Goal: Feedback & Contribution: Leave review/rating

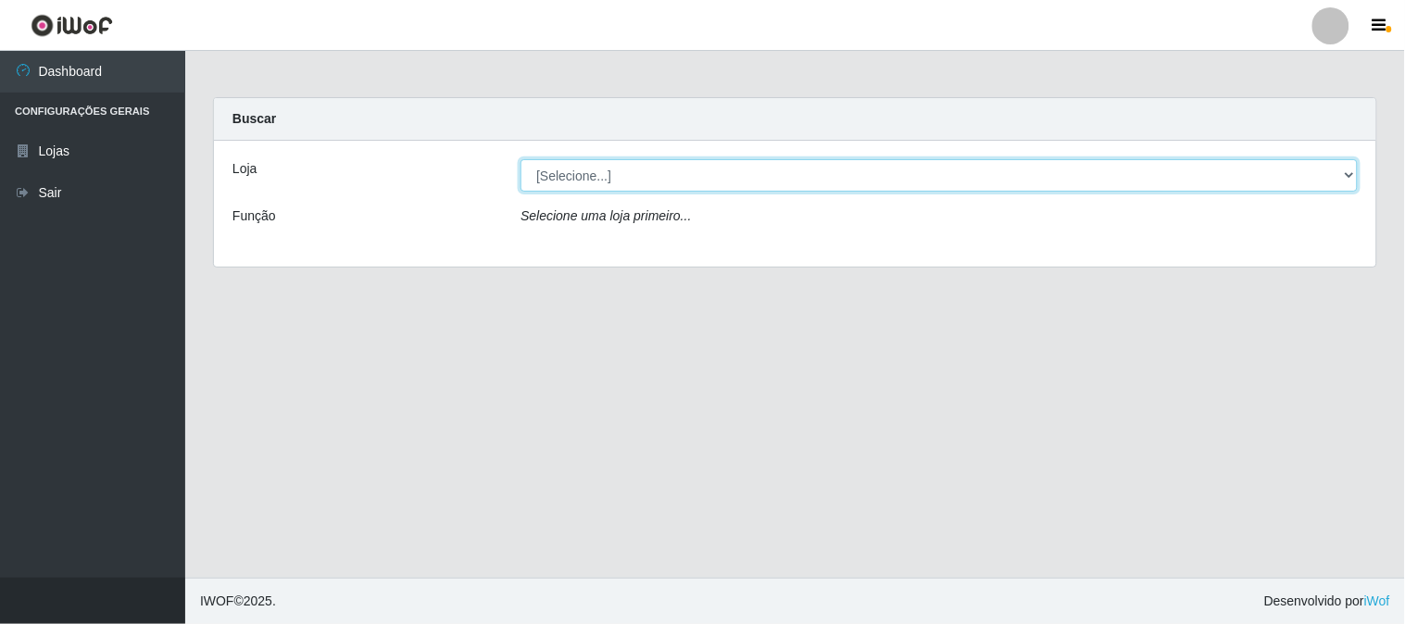
click at [569, 178] on select "[Selecione...] Rede Compras Supermercados - LOJA 1" at bounding box center [938, 175] width 837 height 32
select select "158"
click at [520, 159] on select "[Selecione...] Rede Compras Supermercados - LOJA 1" at bounding box center [938, 175] width 837 height 32
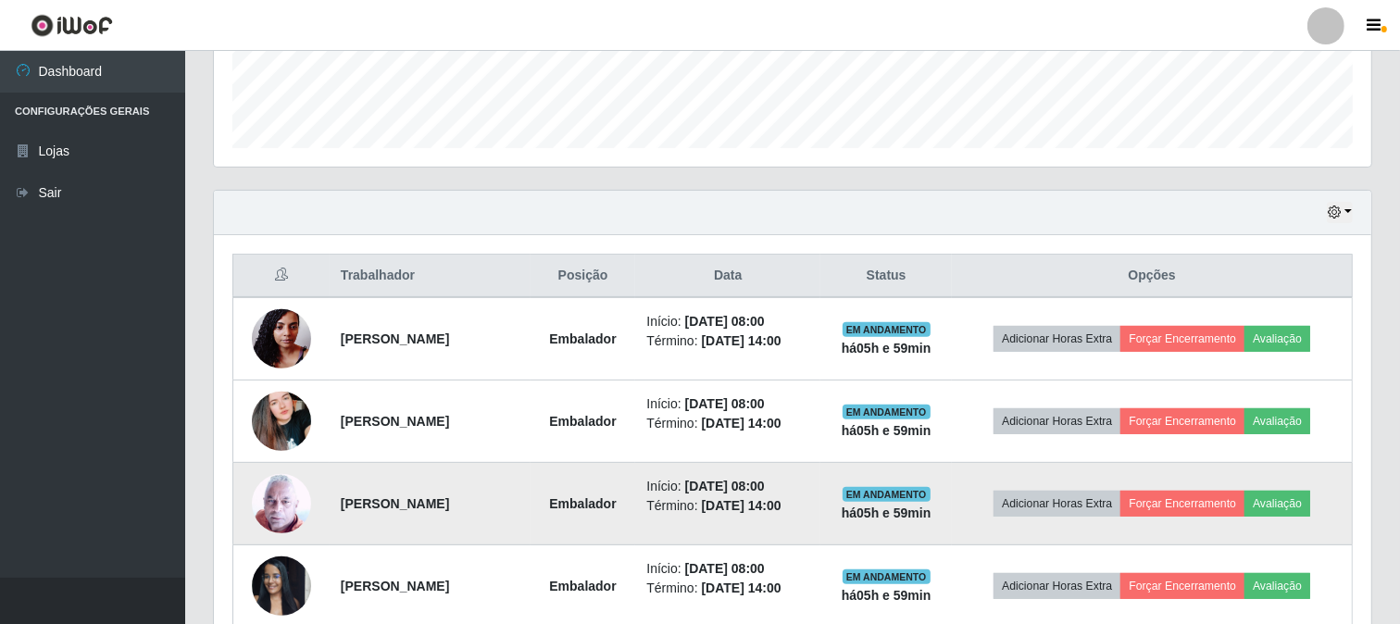
scroll to position [719, 0]
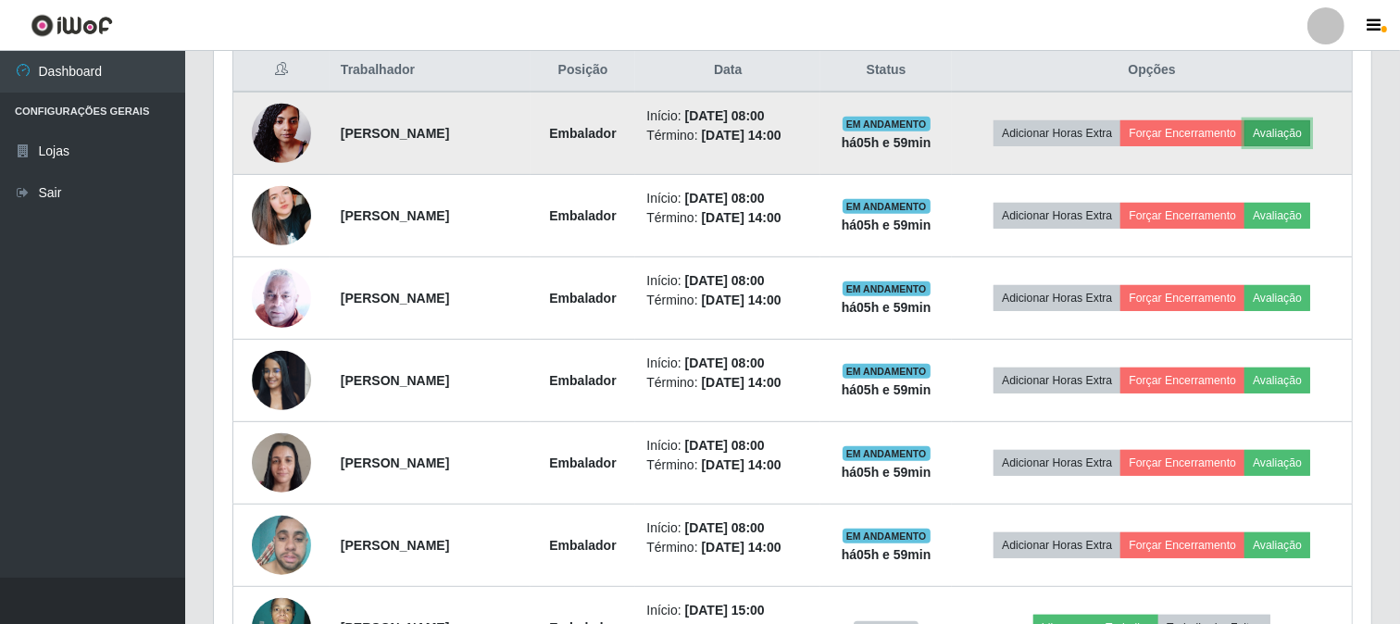
click at [1302, 120] on button "Avaliação" at bounding box center [1277, 133] width 66 height 26
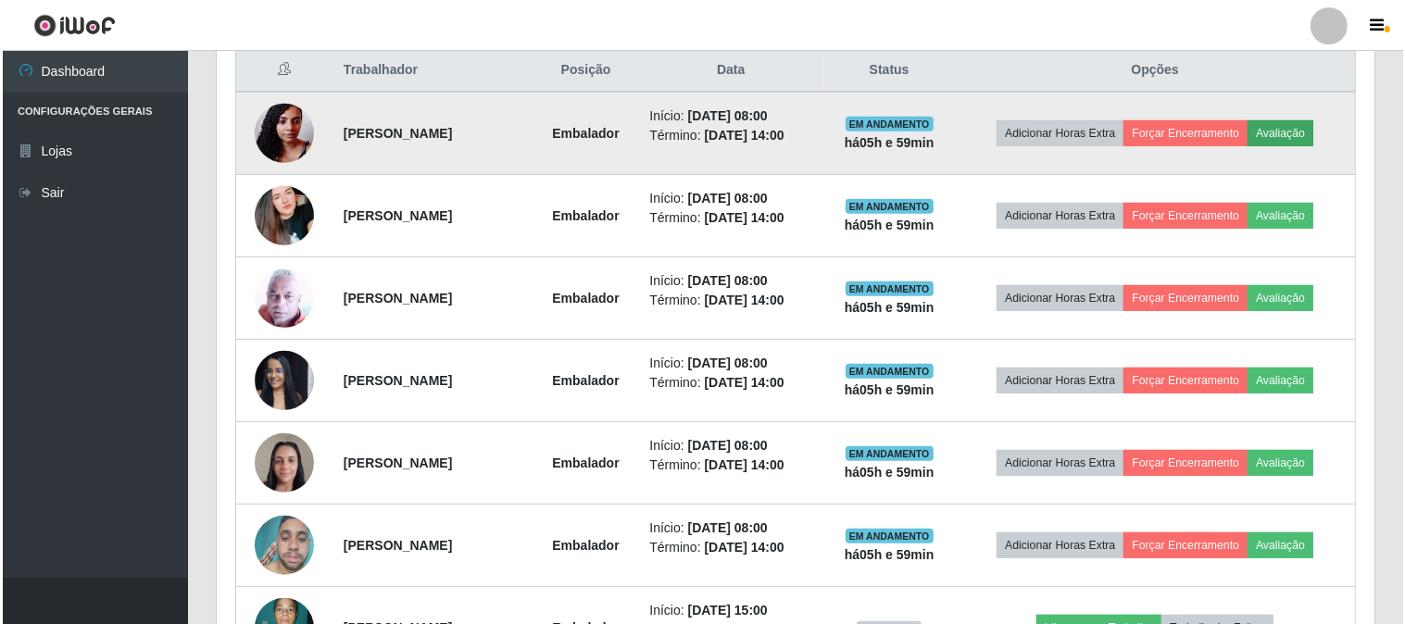
scroll to position [383, 1145]
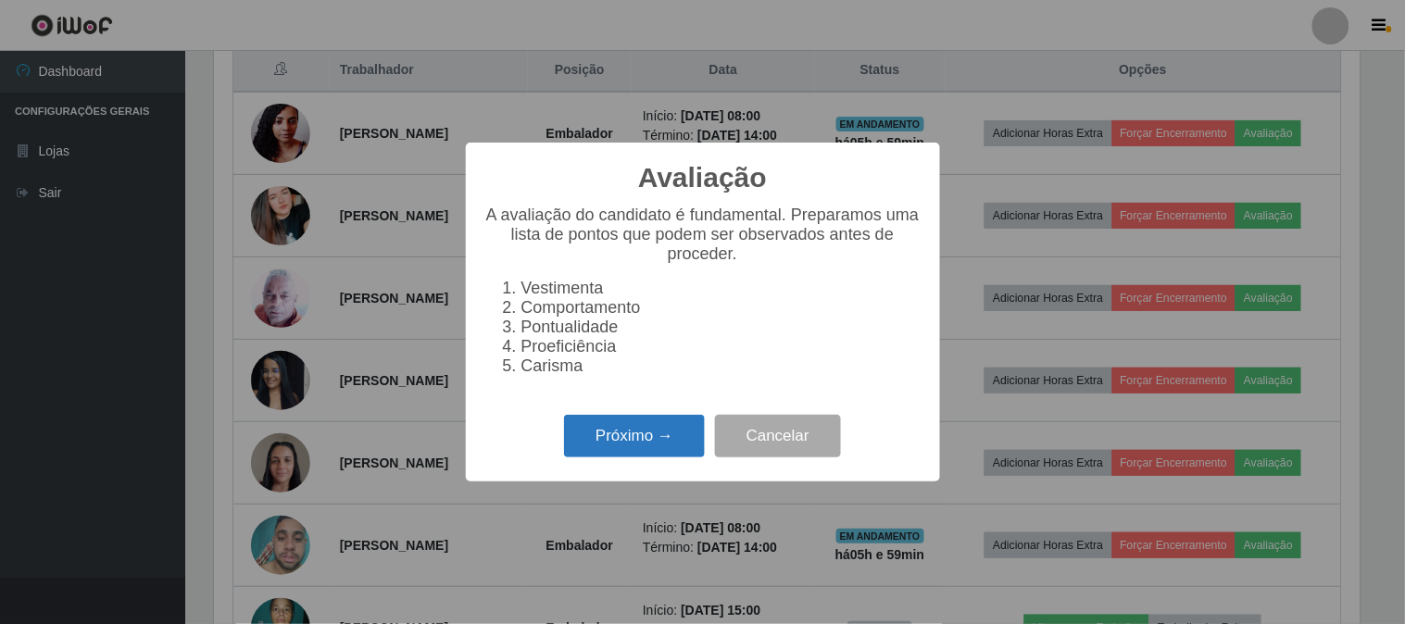
click at [636, 431] on button "Próximo →" at bounding box center [634, 437] width 141 height 44
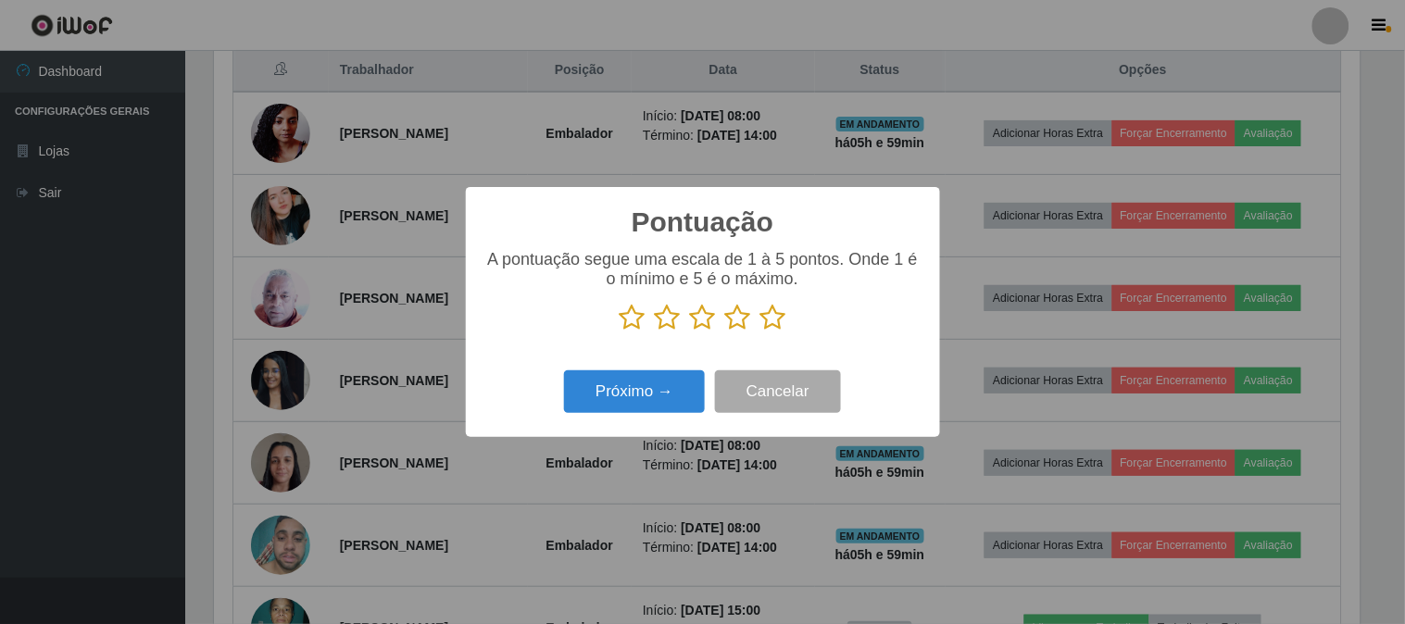
scroll to position [925519, 924757]
click at [775, 315] on icon at bounding box center [773, 318] width 26 height 28
click at [760, 331] on input "radio" at bounding box center [760, 331] width 0 height 0
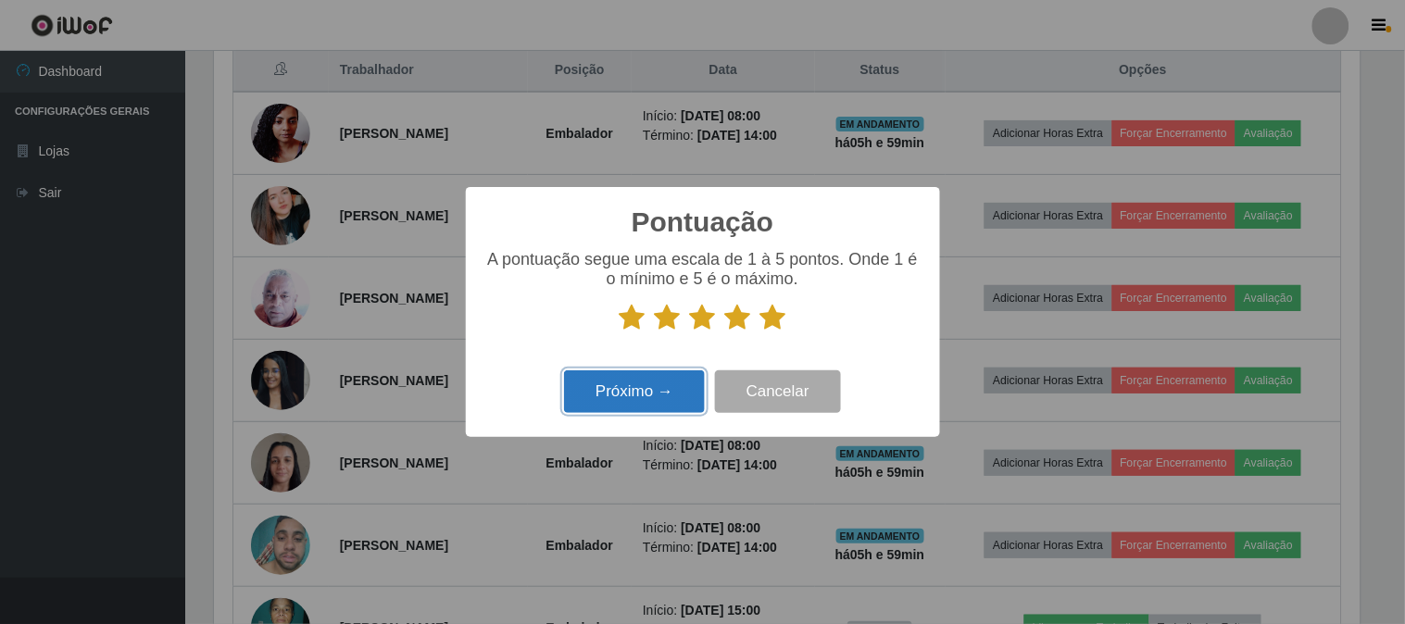
click at [655, 393] on button "Próximo →" at bounding box center [634, 392] width 141 height 44
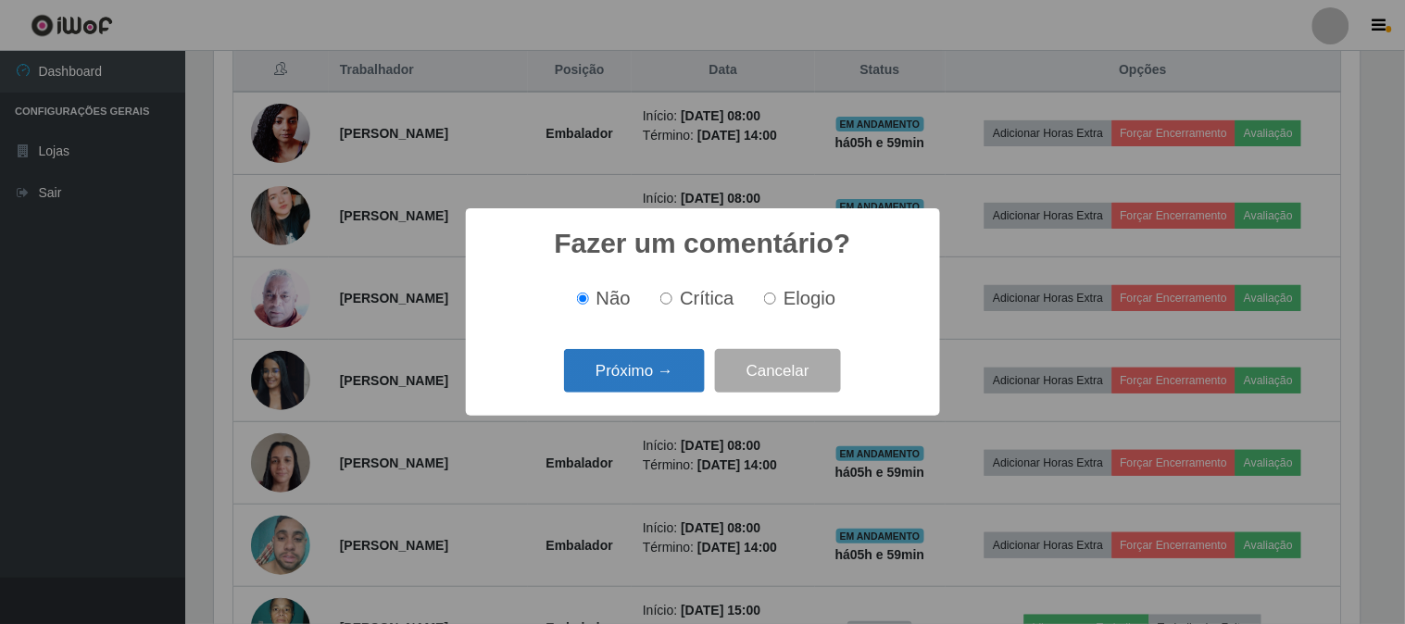
click at [656, 390] on button "Próximo →" at bounding box center [634, 371] width 141 height 44
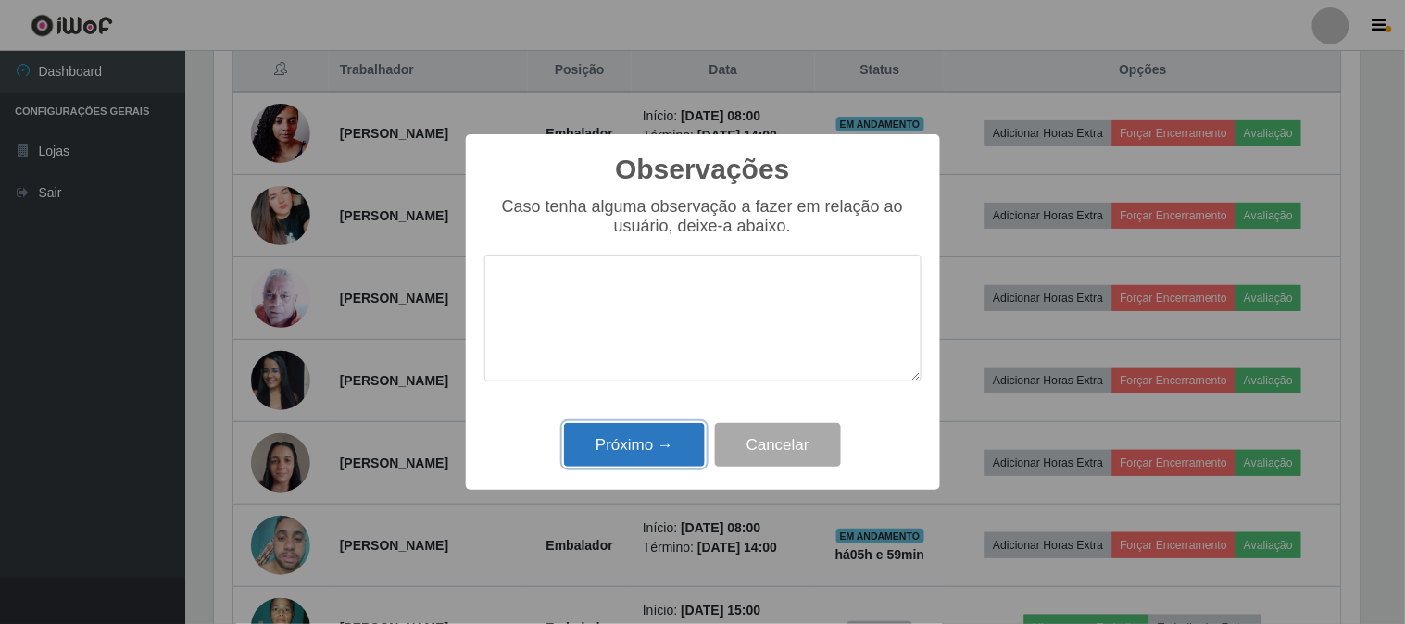
click at [664, 437] on button "Próximo →" at bounding box center [634, 445] width 141 height 44
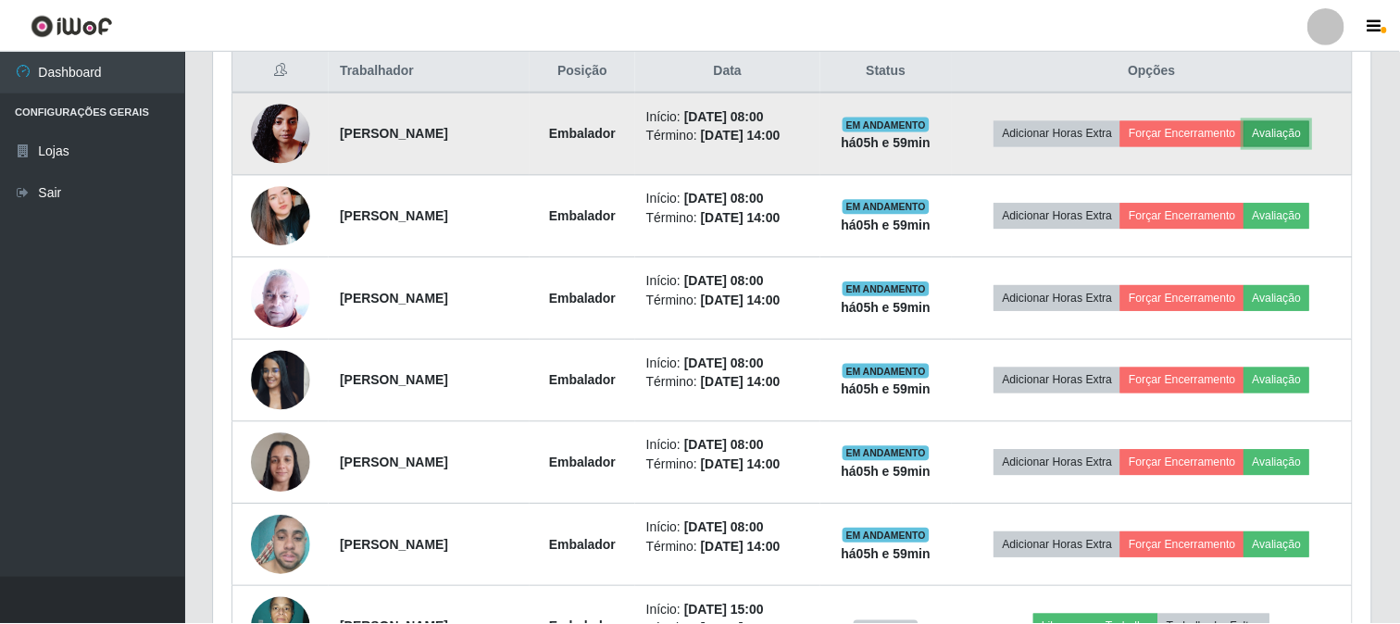
scroll to position [383, 1157]
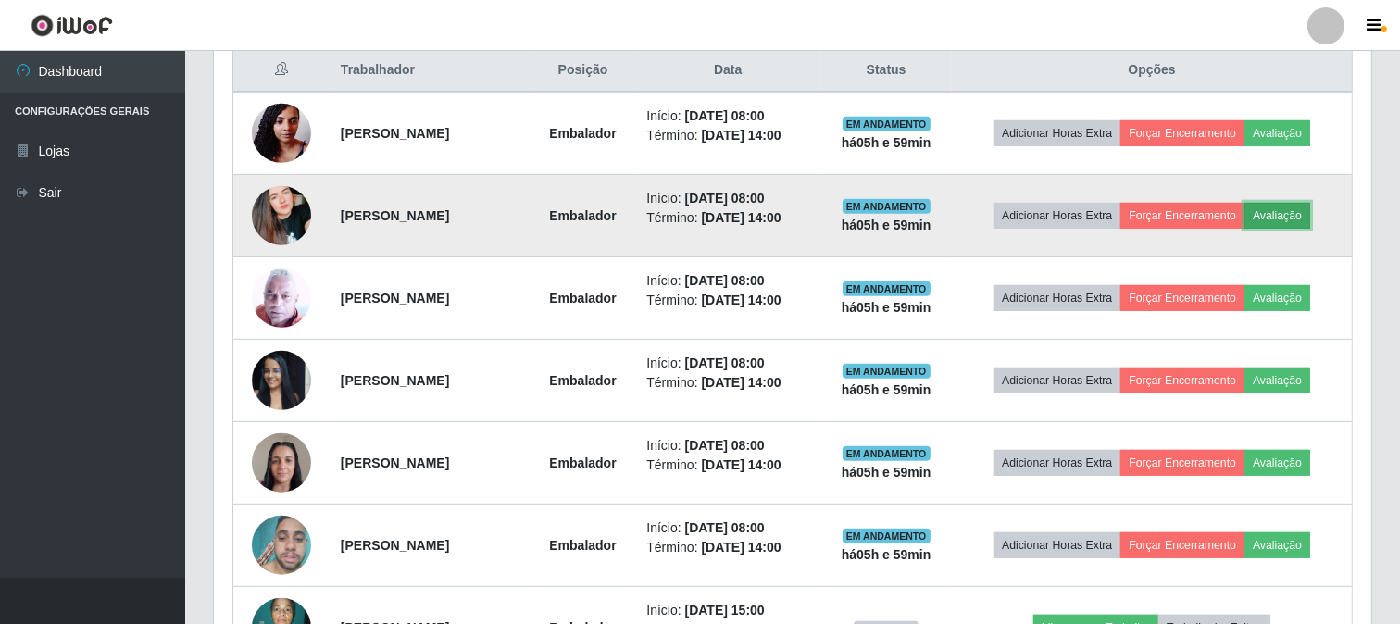
click at [1304, 216] on button "Avaliação" at bounding box center [1277, 216] width 66 height 26
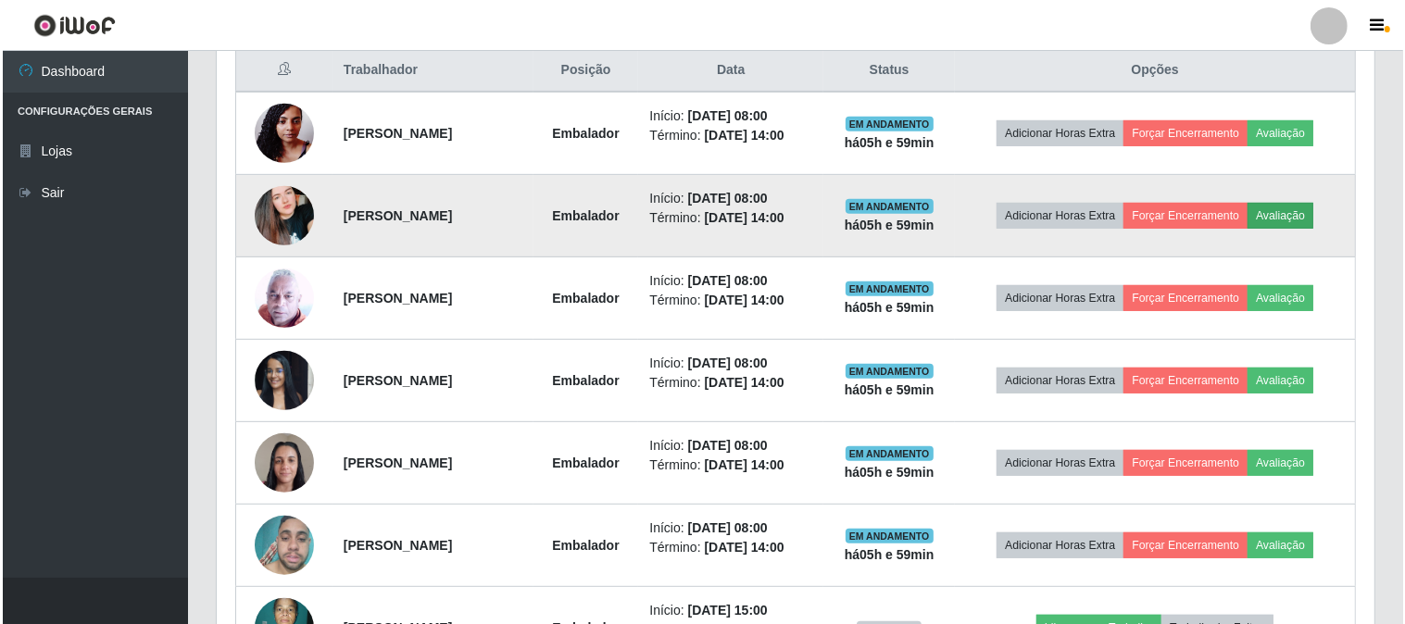
scroll to position [383, 1145]
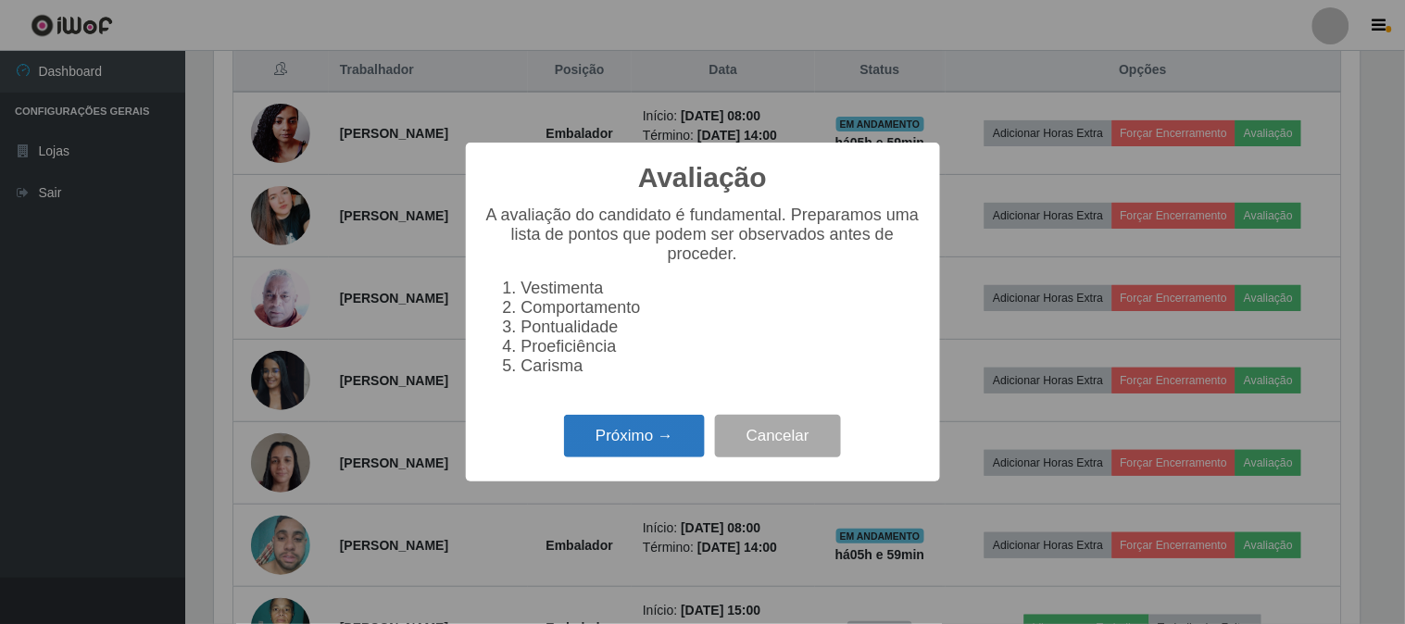
click at [594, 443] on button "Próximo →" at bounding box center [634, 437] width 141 height 44
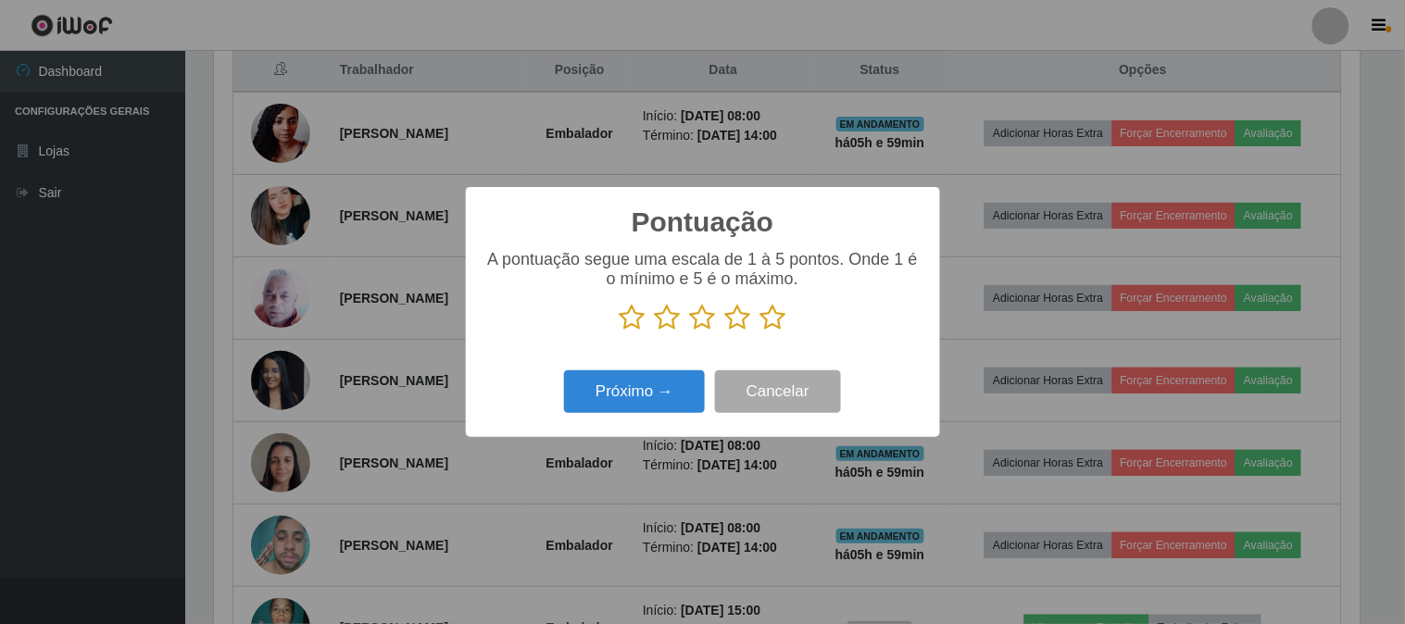
click at [776, 319] on icon at bounding box center [773, 318] width 26 height 28
click at [760, 331] on input "radio" at bounding box center [760, 331] width 0 height 0
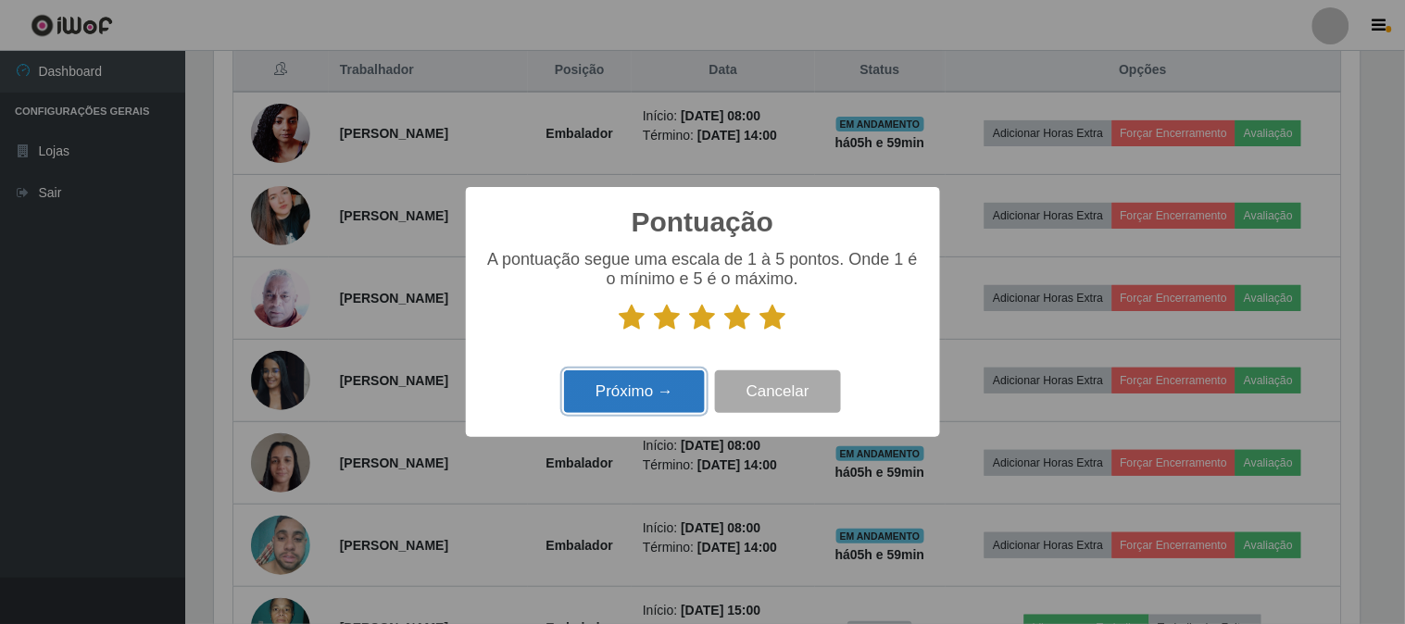
click at [640, 394] on button "Próximo →" at bounding box center [634, 392] width 141 height 44
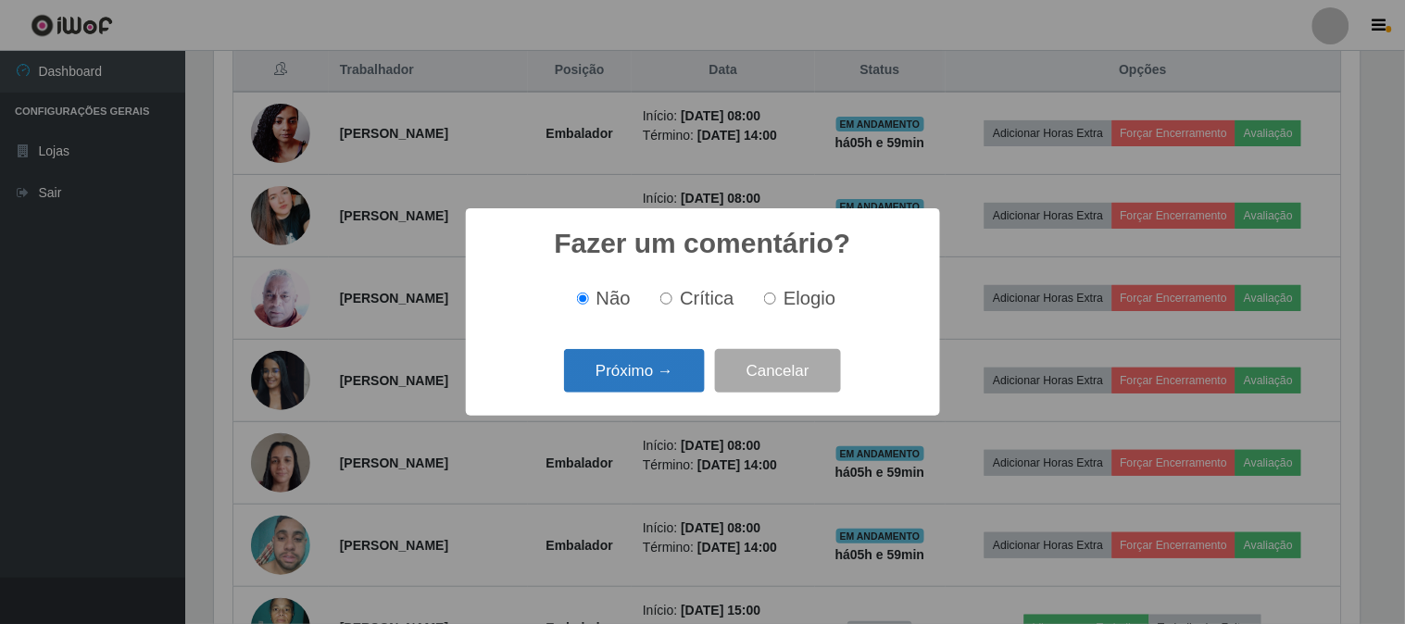
click at [663, 383] on button "Próximo →" at bounding box center [634, 371] width 141 height 44
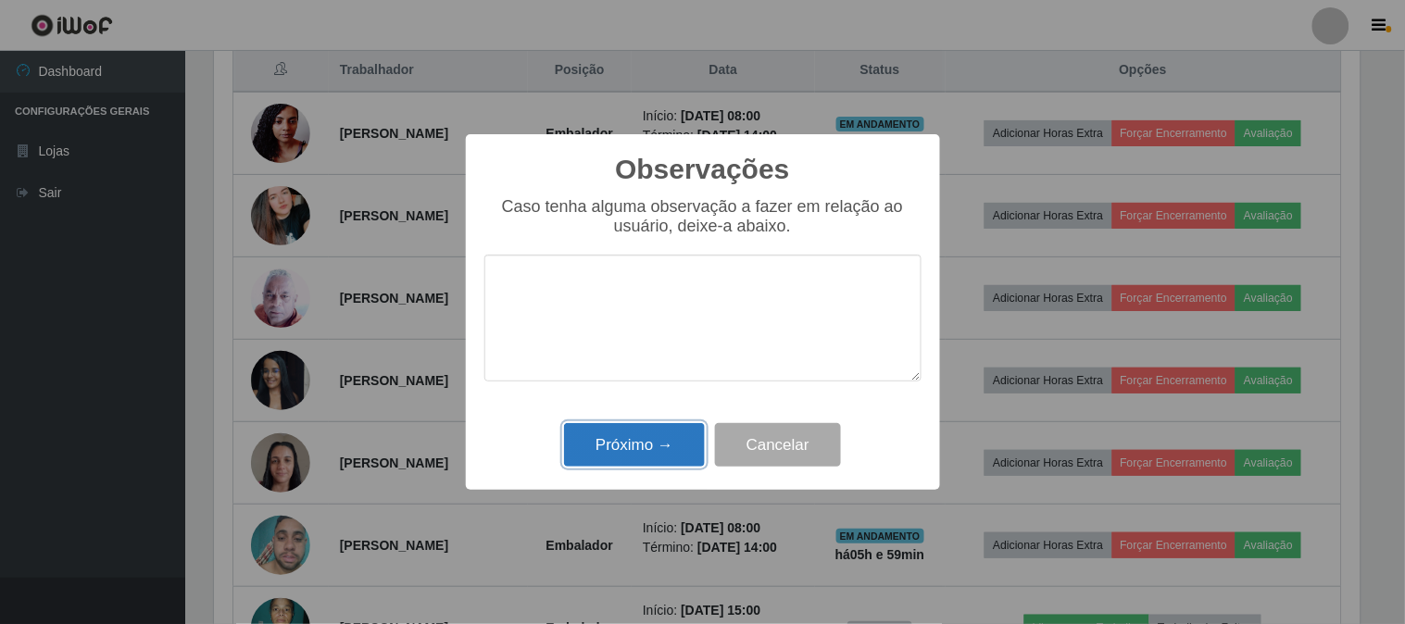
click at [651, 449] on button "Próximo →" at bounding box center [634, 445] width 141 height 44
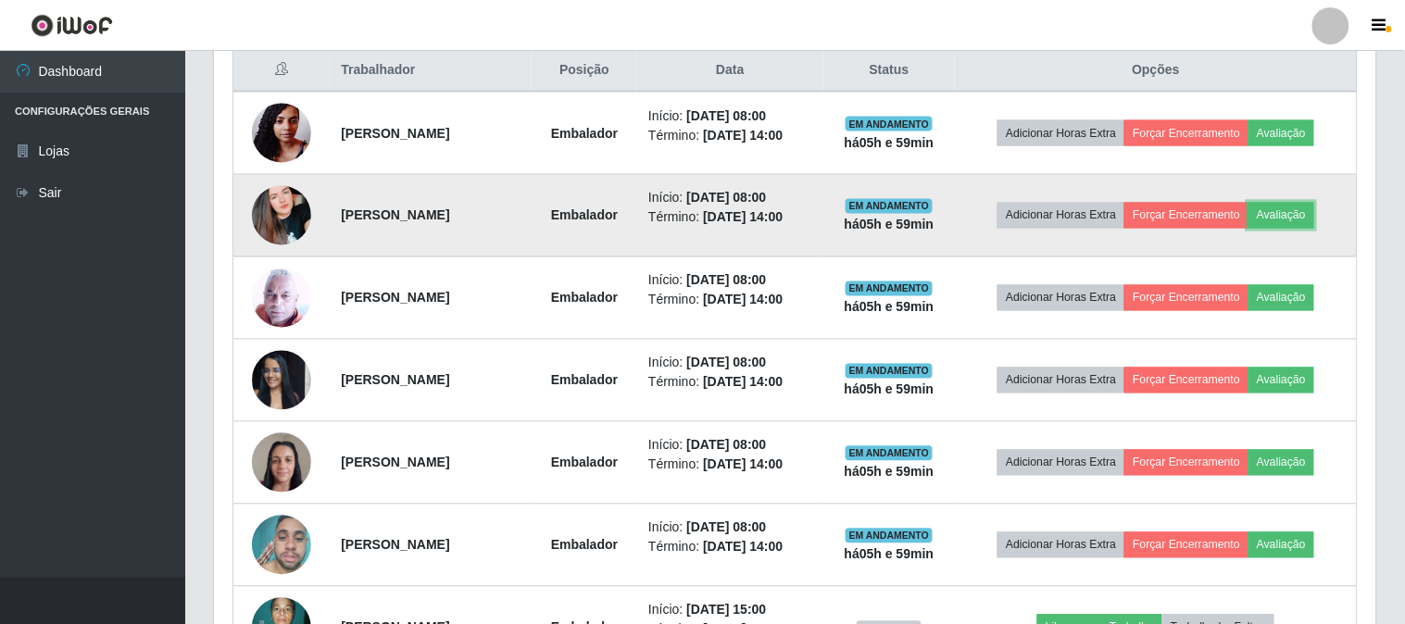
scroll to position [383, 1157]
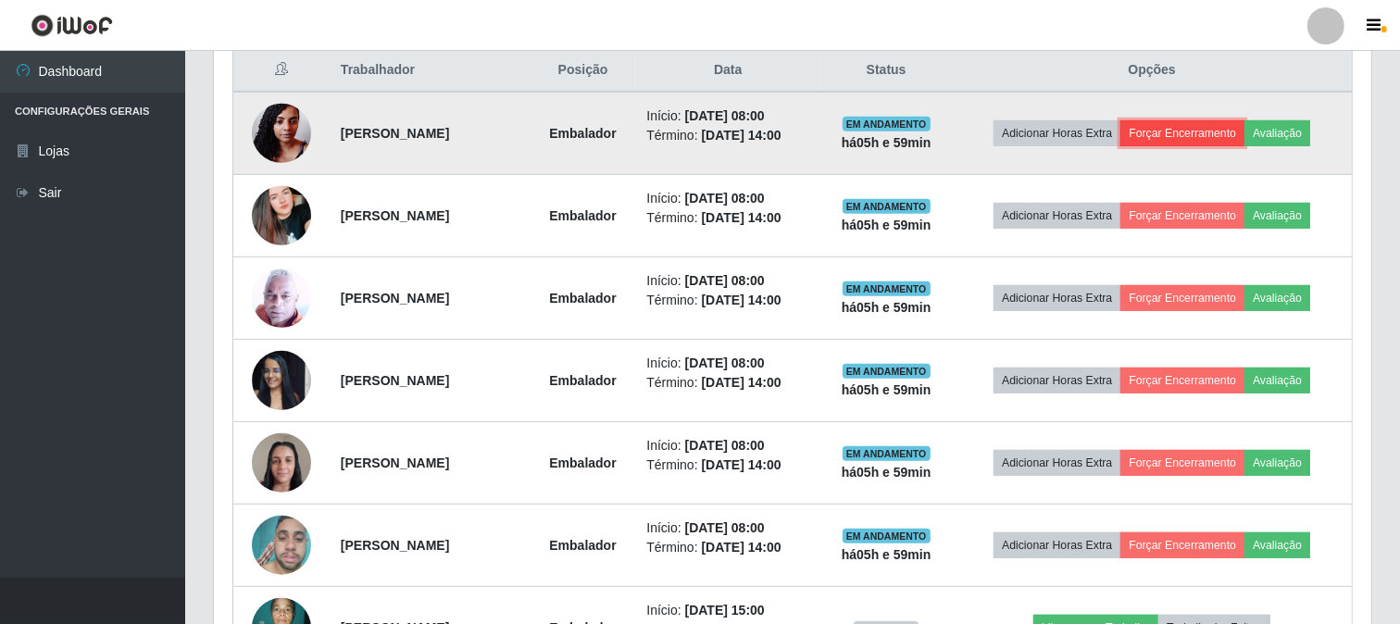
click at [1233, 121] on button "Forçar Encerramento" at bounding box center [1182, 133] width 124 height 26
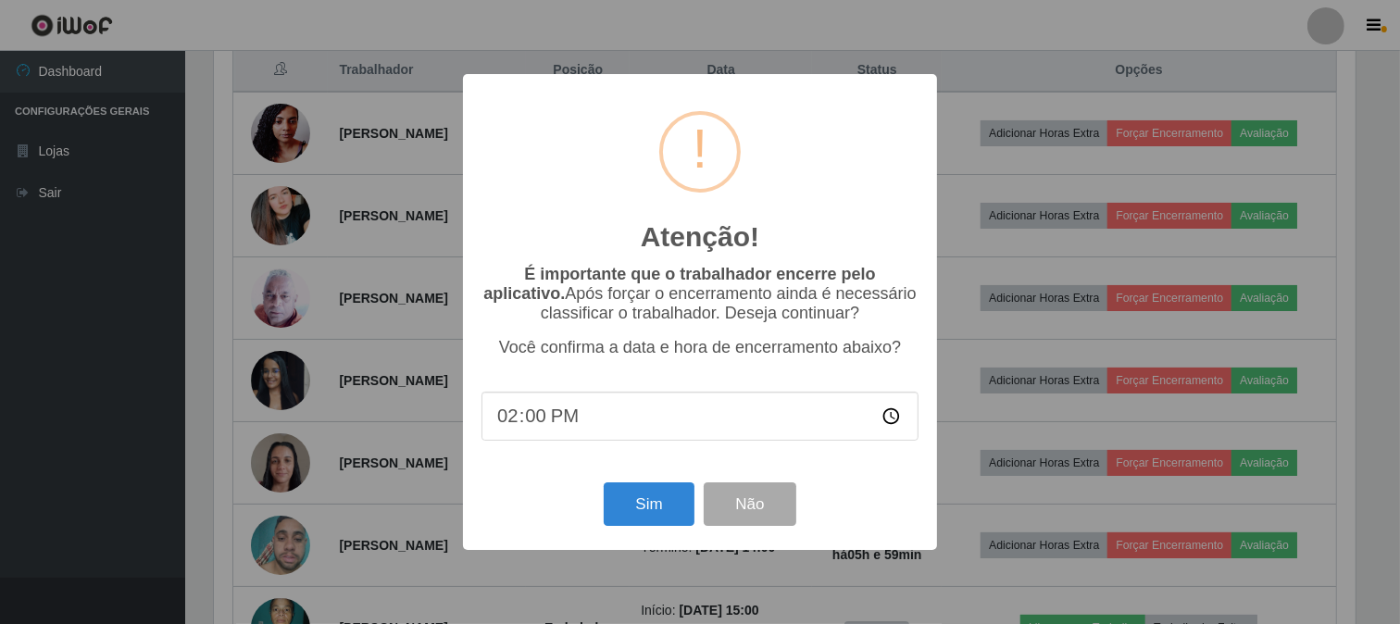
scroll to position [383, 1145]
click at [663, 506] on button "Sim" at bounding box center [651, 504] width 90 height 44
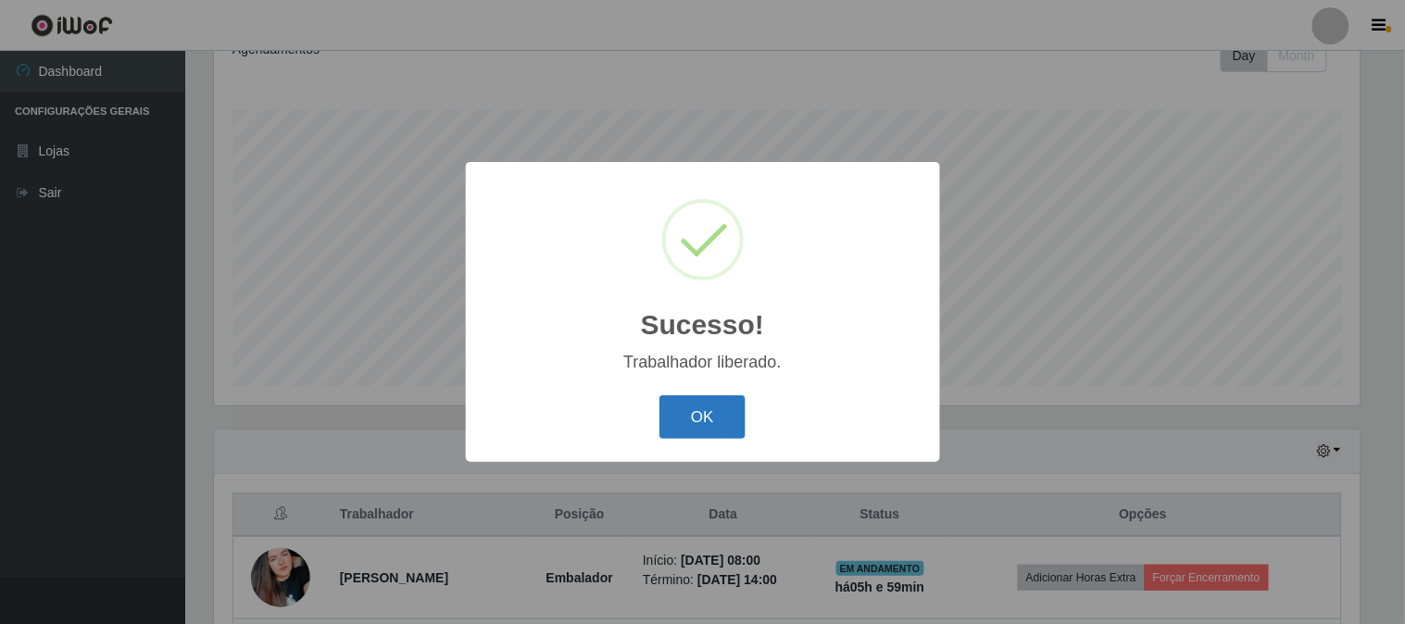
click at [706, 421] on button "OK" at bounding box center [702, 417] width 86 height 44
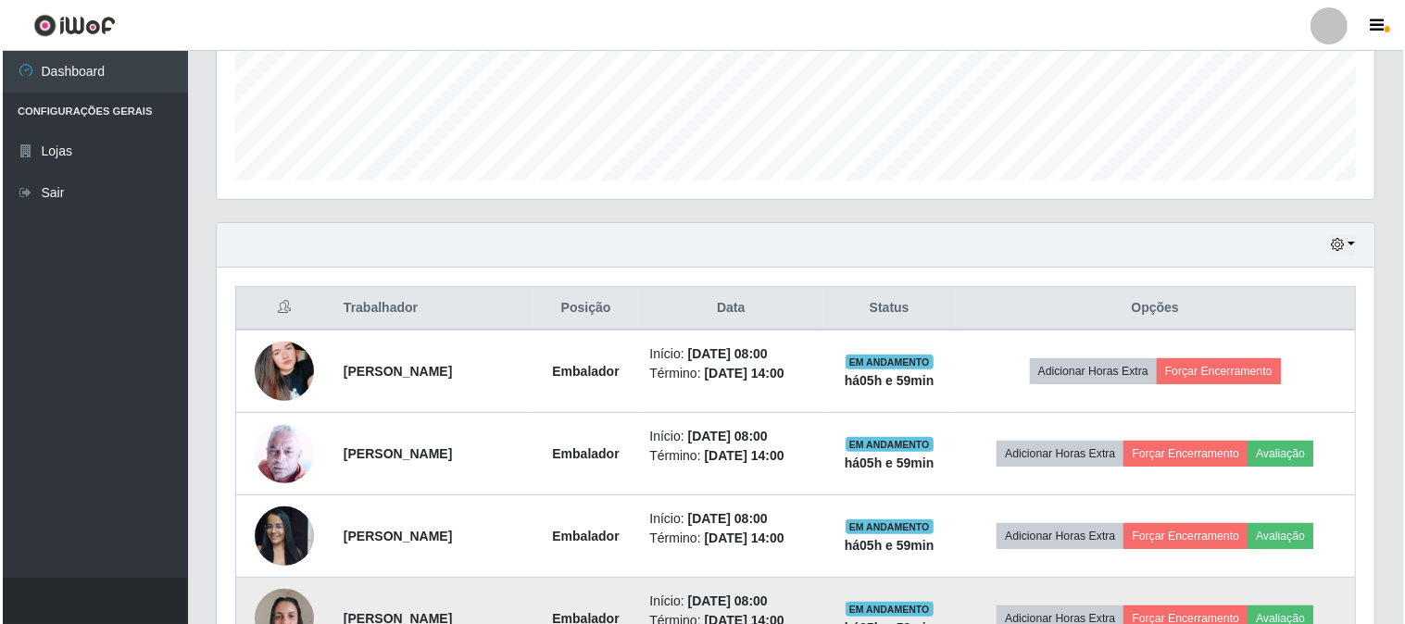
scroll to position [687, 0]
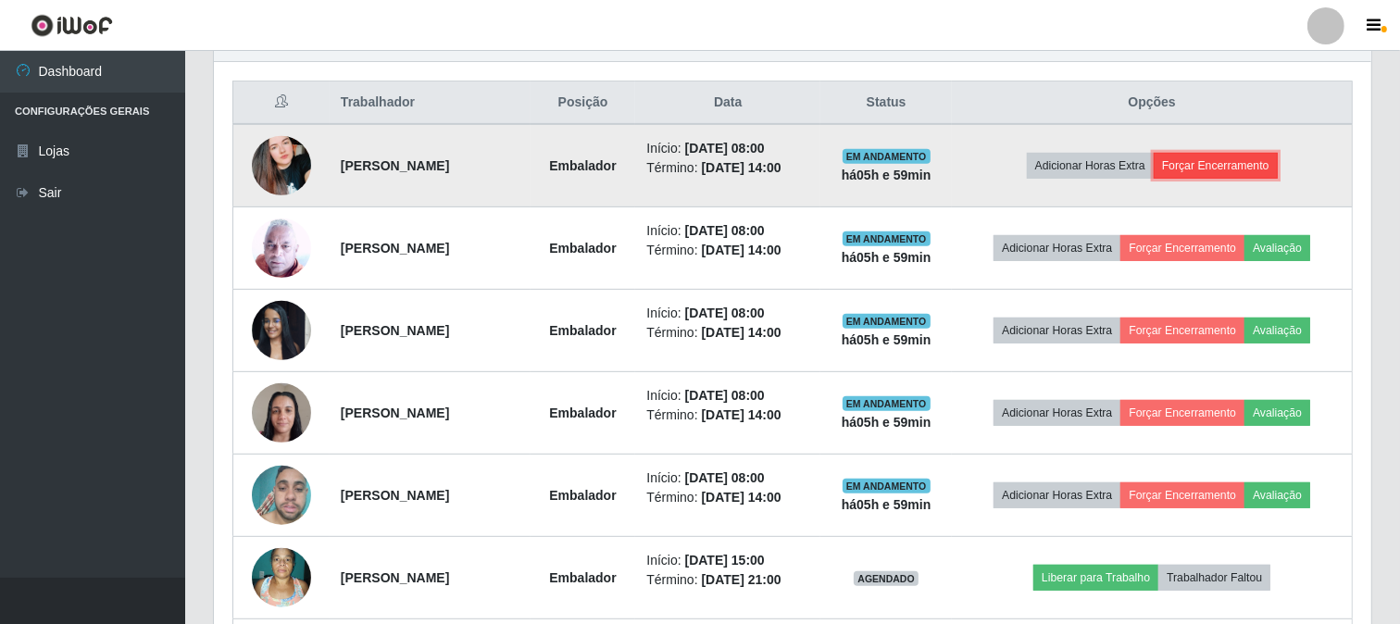
click at [1243, 169] on button "Forçar Encerramento" at bounding box center [1216, 166] width 124 height 26
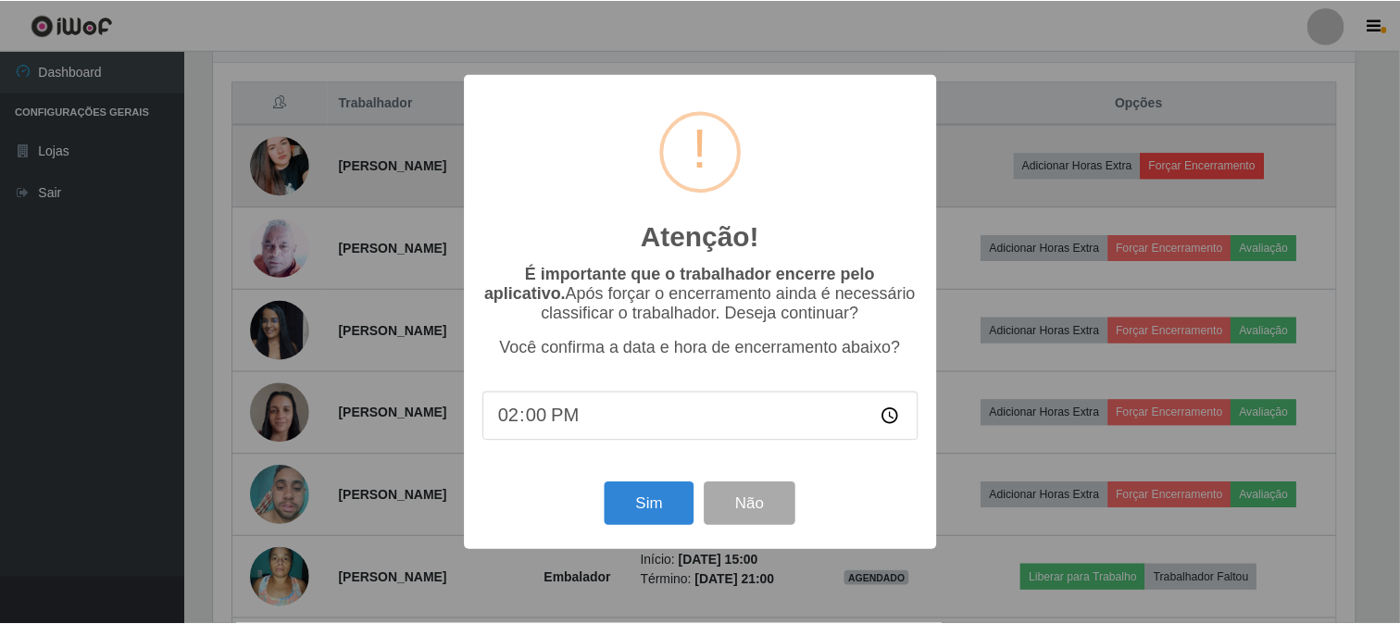
scroll to position [383, 1145]
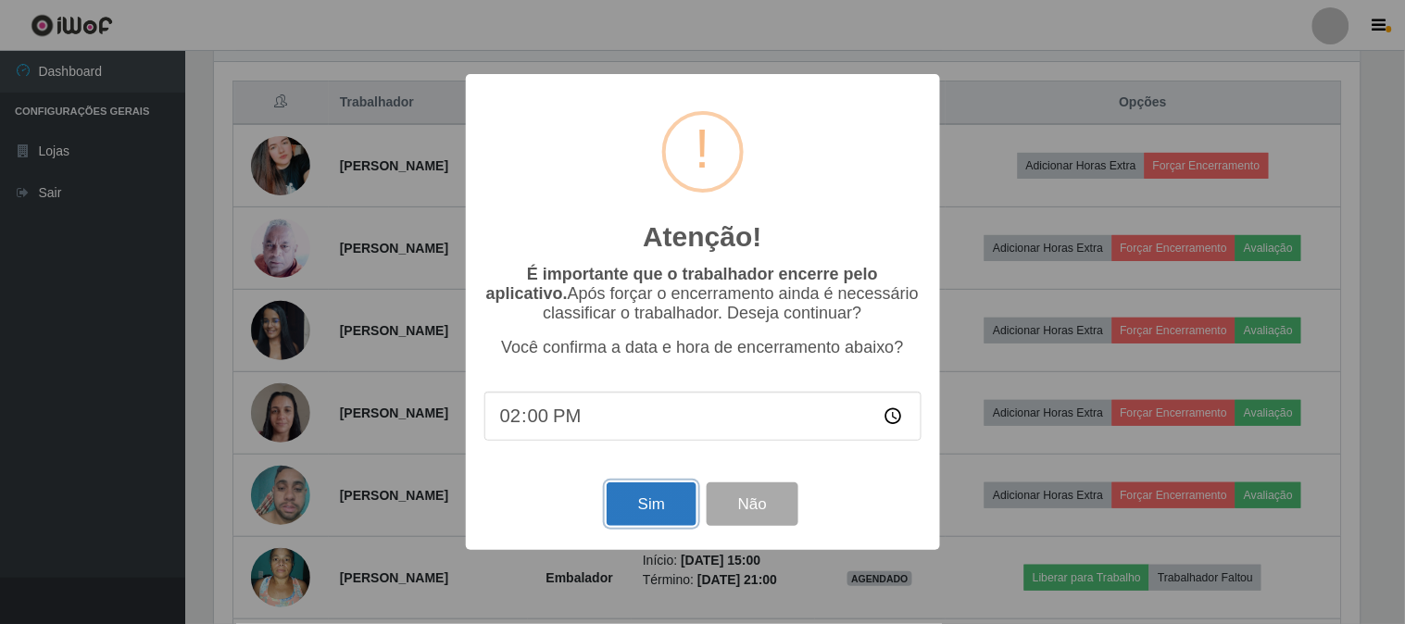
click at [637, 517] on button "Sim" at bounding box center [651, 504] width 90 height 44
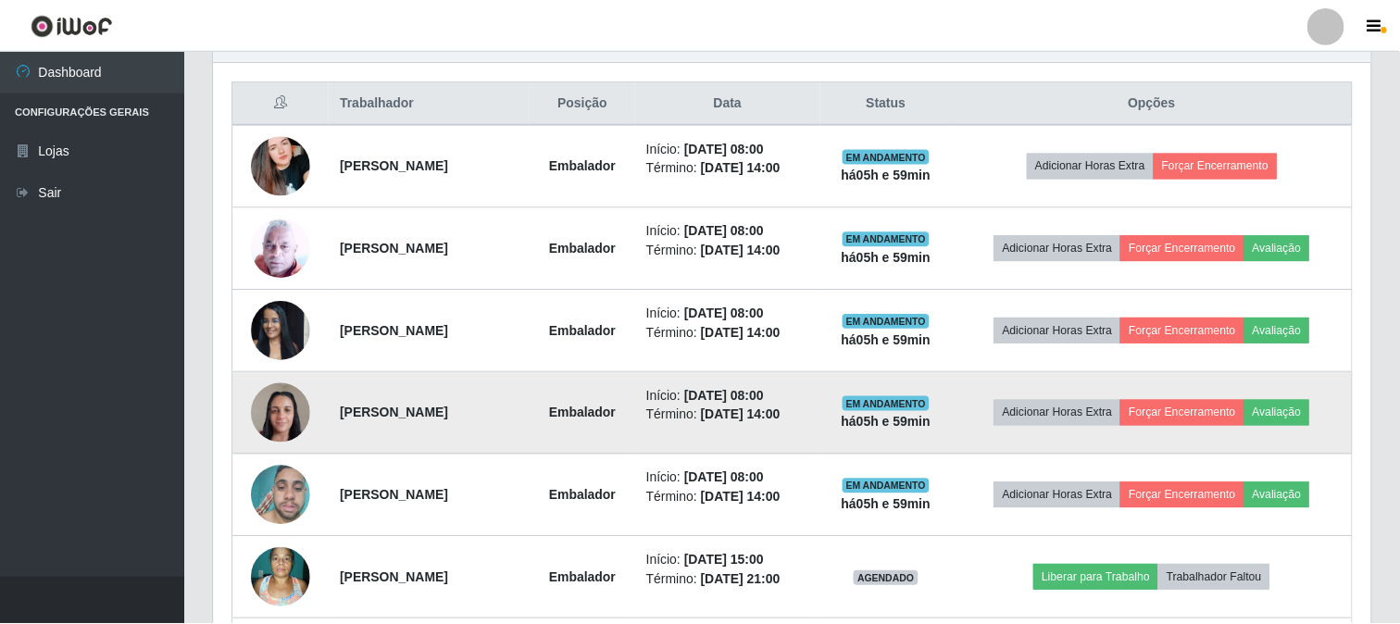
scroll to position [0, 0]
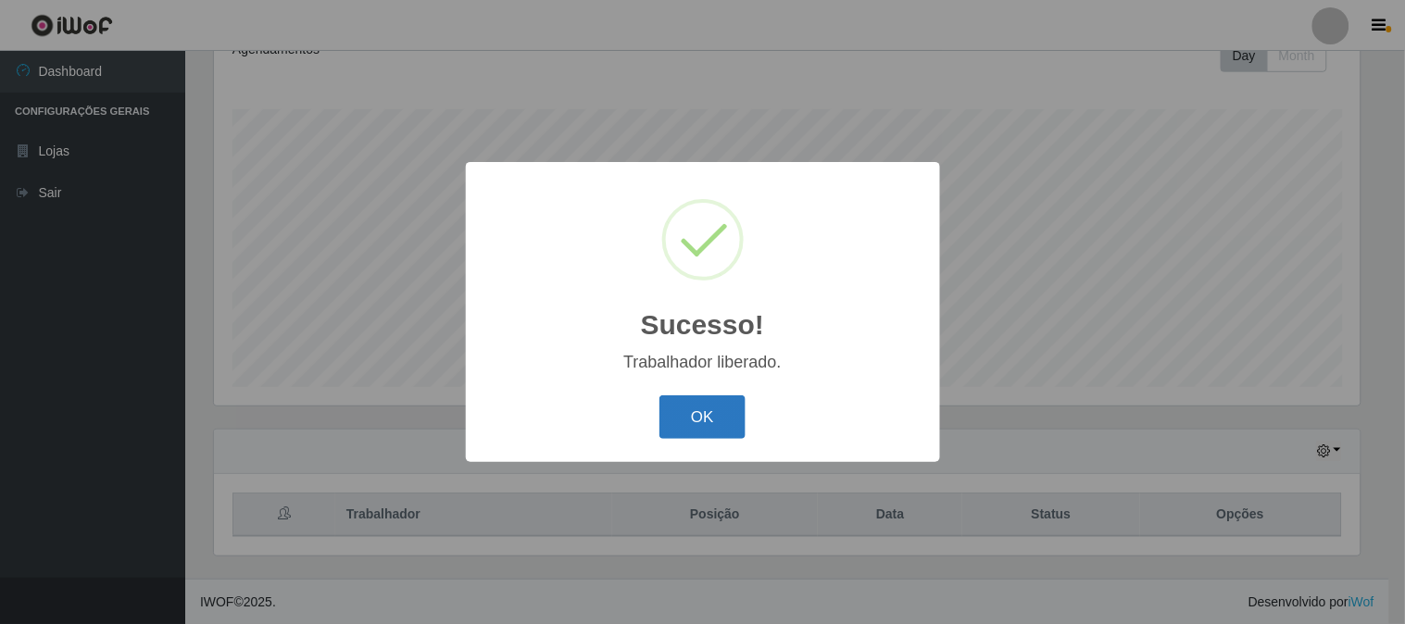
click at [729, 421] on button "OK" at bounding box center [702, 417] width 86 height 44
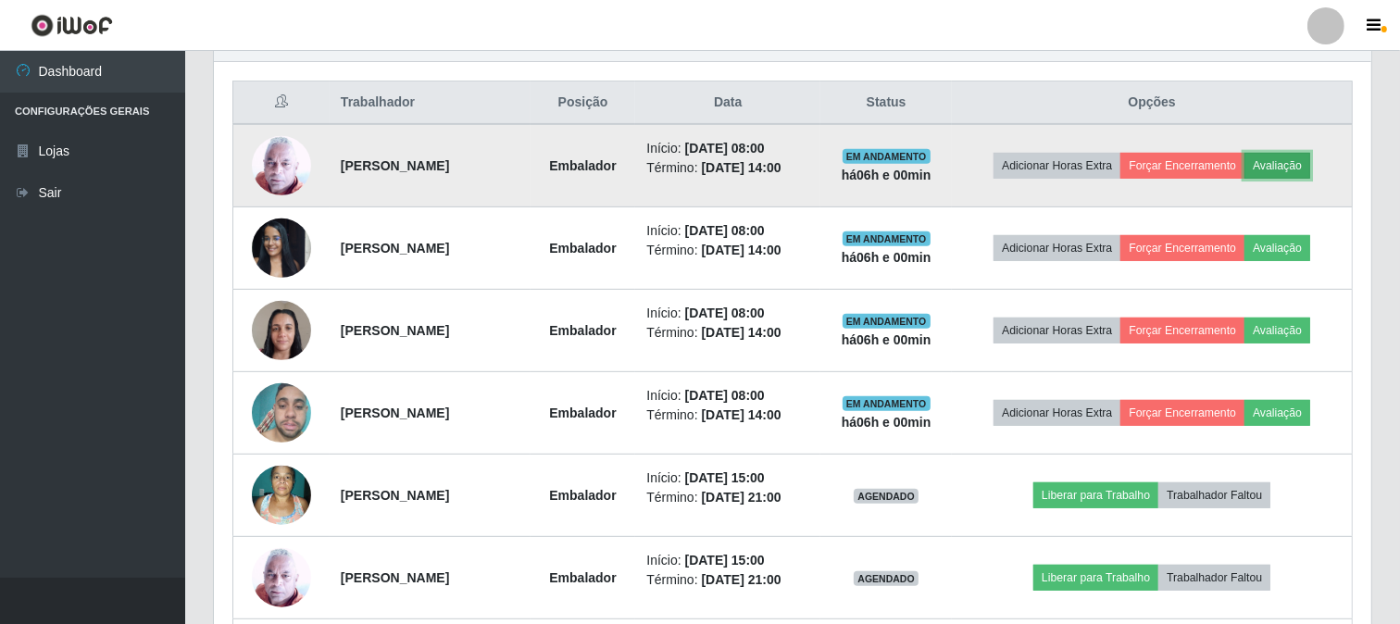
click at [1292, 162] on button "Avaliação" at bounding box center [1277, 166] width 66 height 26
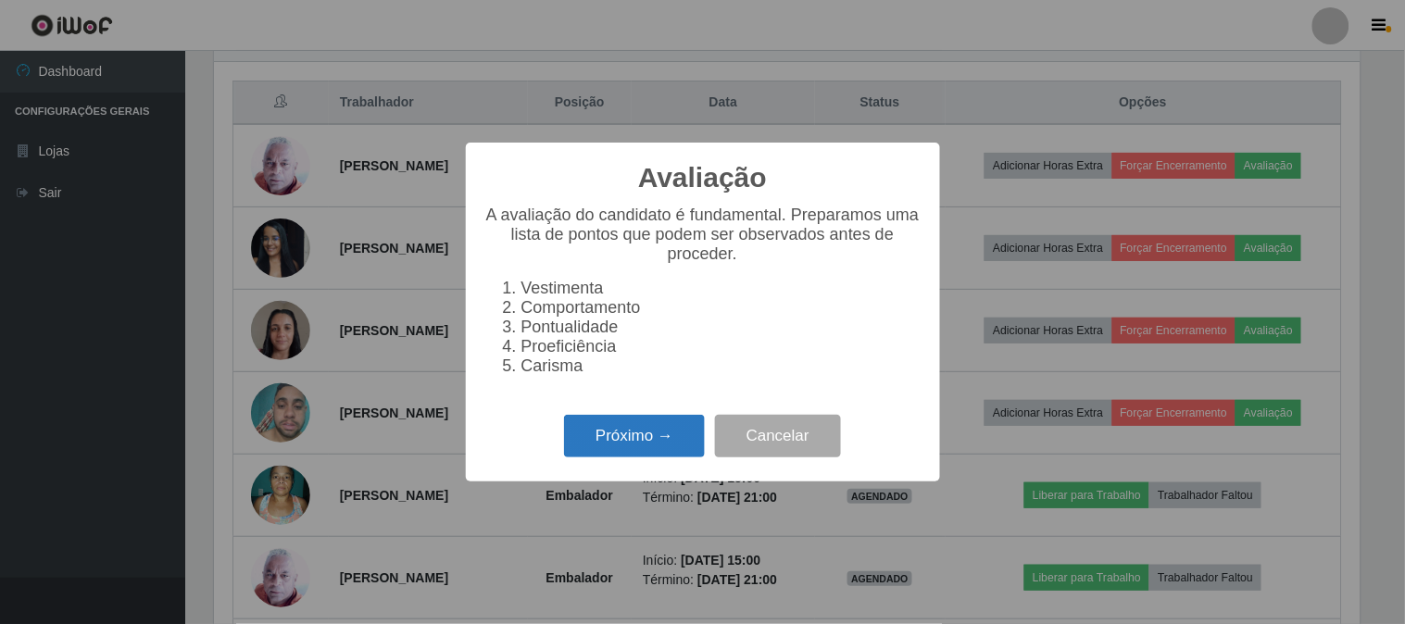
click at [648, 441] on button "Próximo →" at bounding box center [634, 437] width 141 height 44
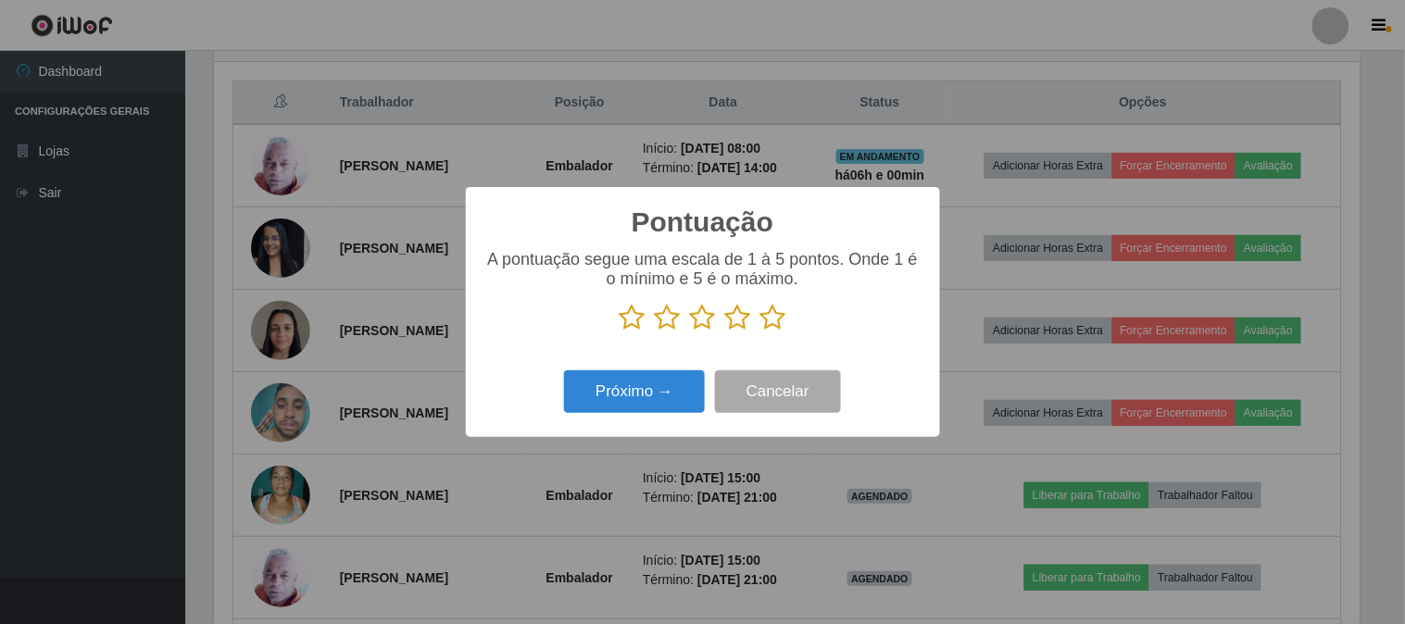
click at [771, 318] on icon at bounding box center [773, 318] width 26 height 28
click at [760, 331] on input "radio" at bounding box center [760, 331] width 0 height 0
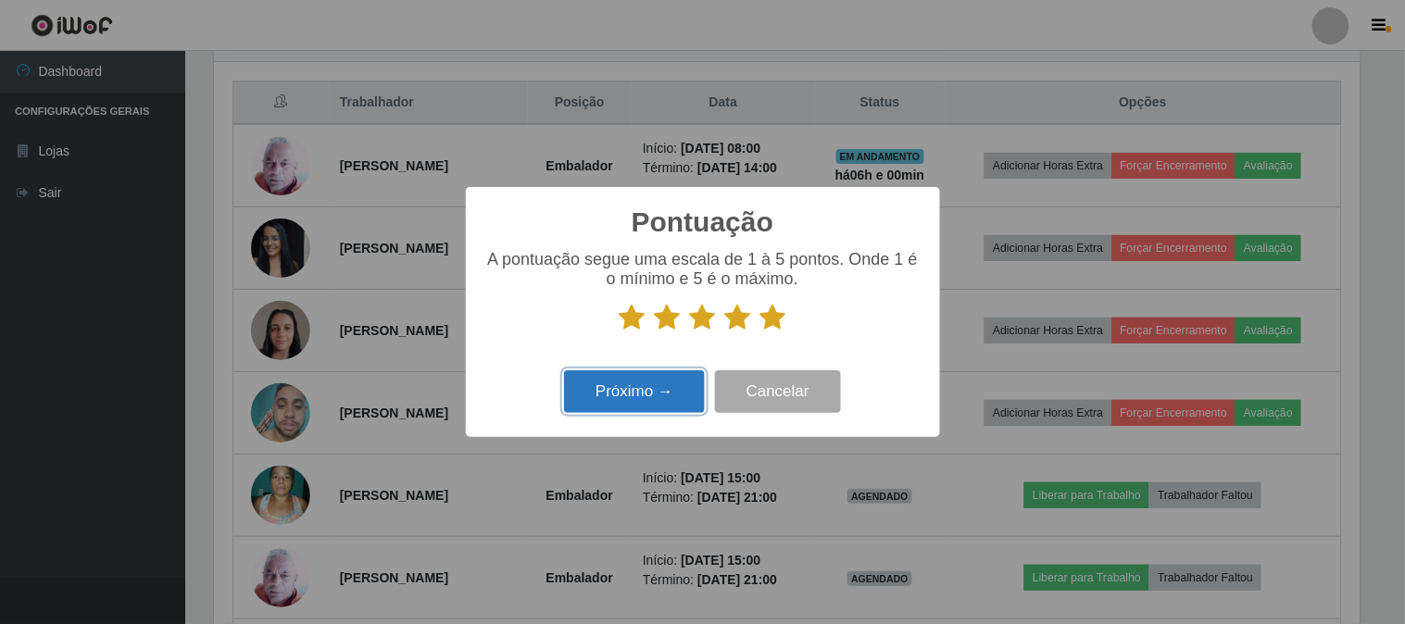
click at [623, 401] on button "Próximo →" at bounding box center [634, 392] width 141 height 44
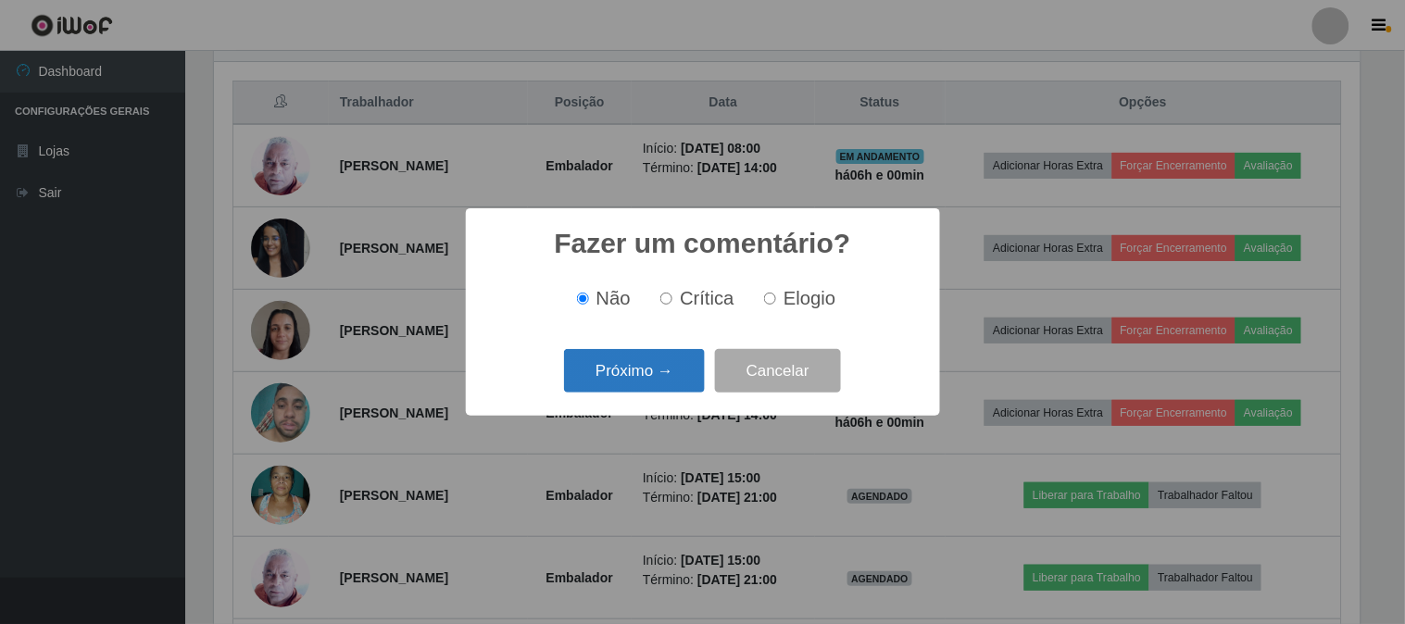
click at [645, 370] on button "Próximo →" at bounding box center [634, 371] width 141 height 44
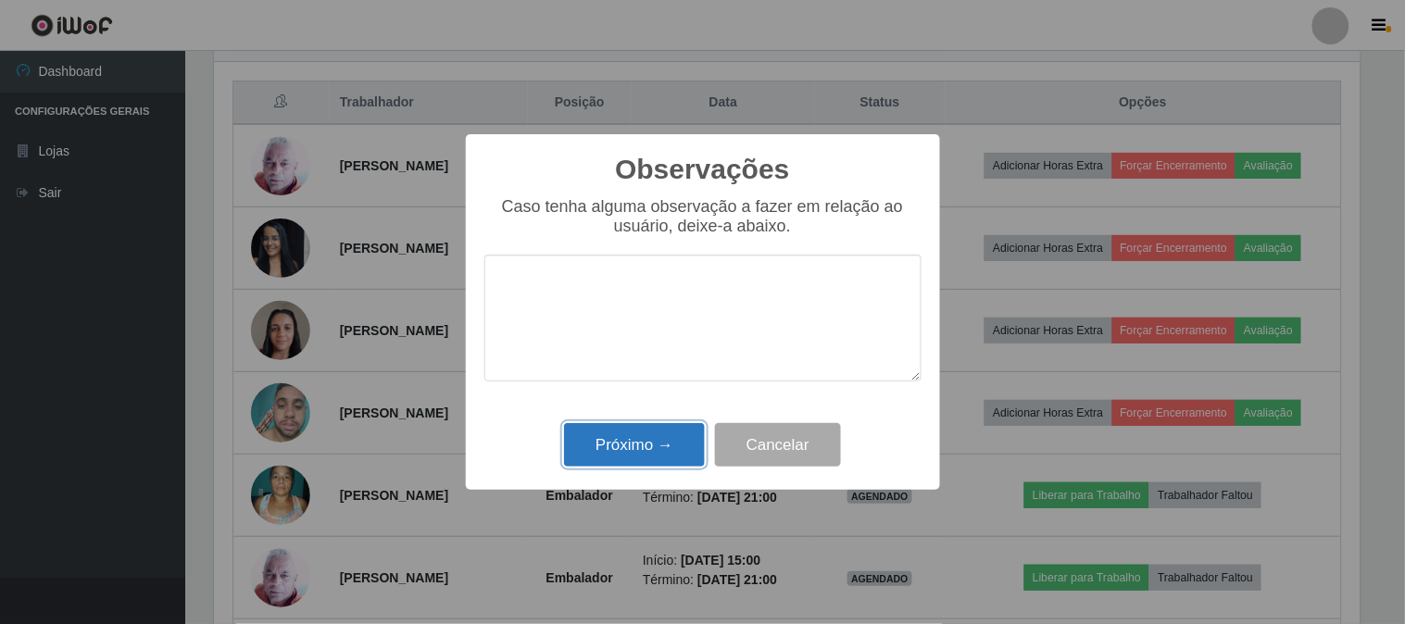
click at [617, 450] on button "Próximo →" at bounding box center [634, 445] width 141 height 44
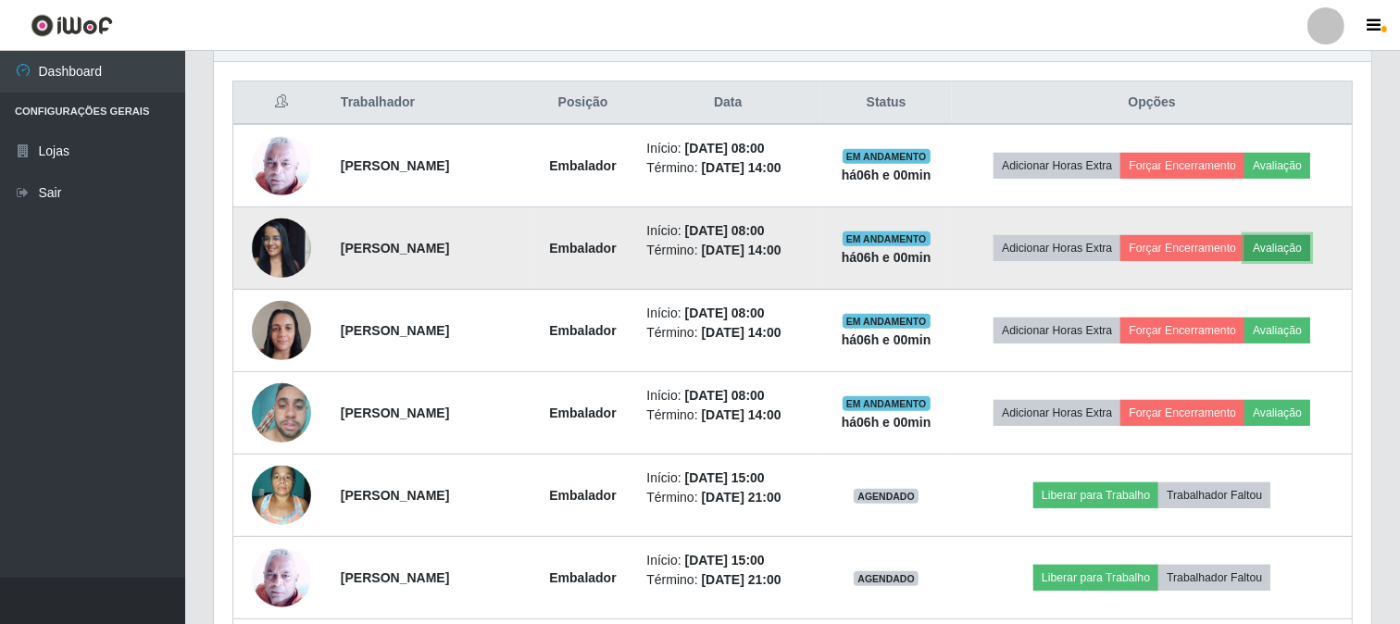
click at [1289, 245] on button "Avaliação" at bounding box center [1277, 248] width 66 height 26
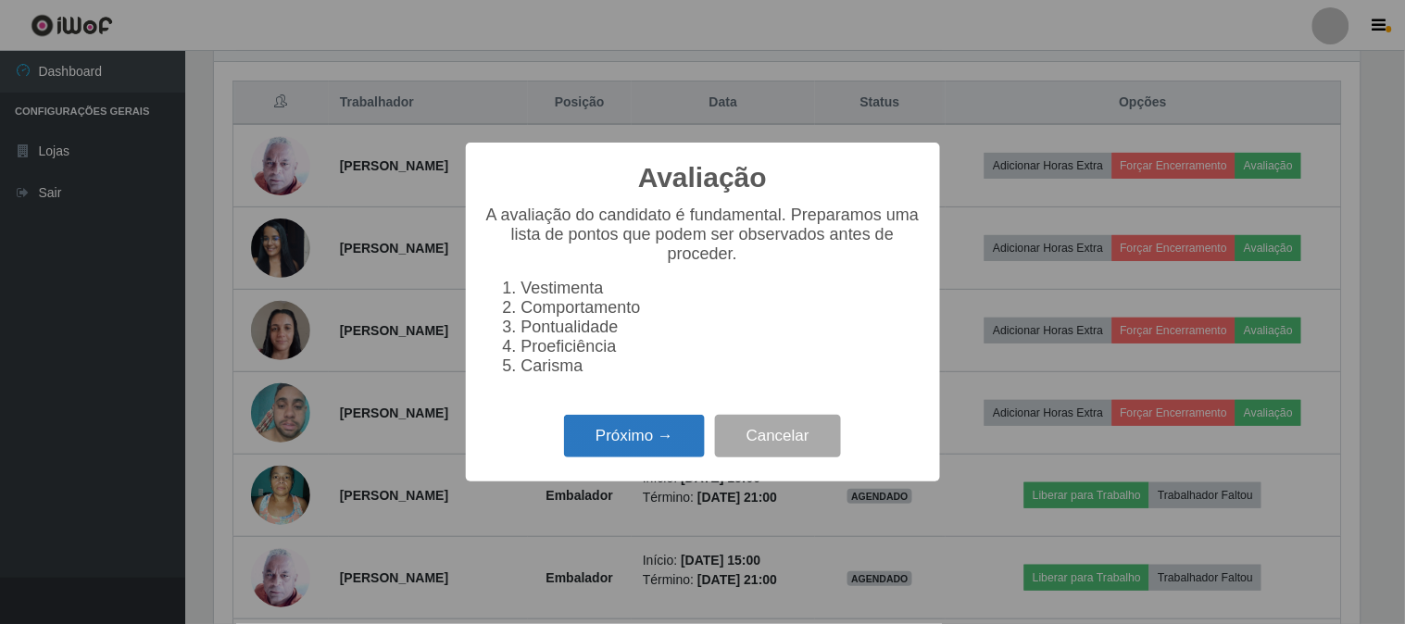
click at [620, 421] on button "Próximo →" at bounding box center [634, 437] width 141 height 44
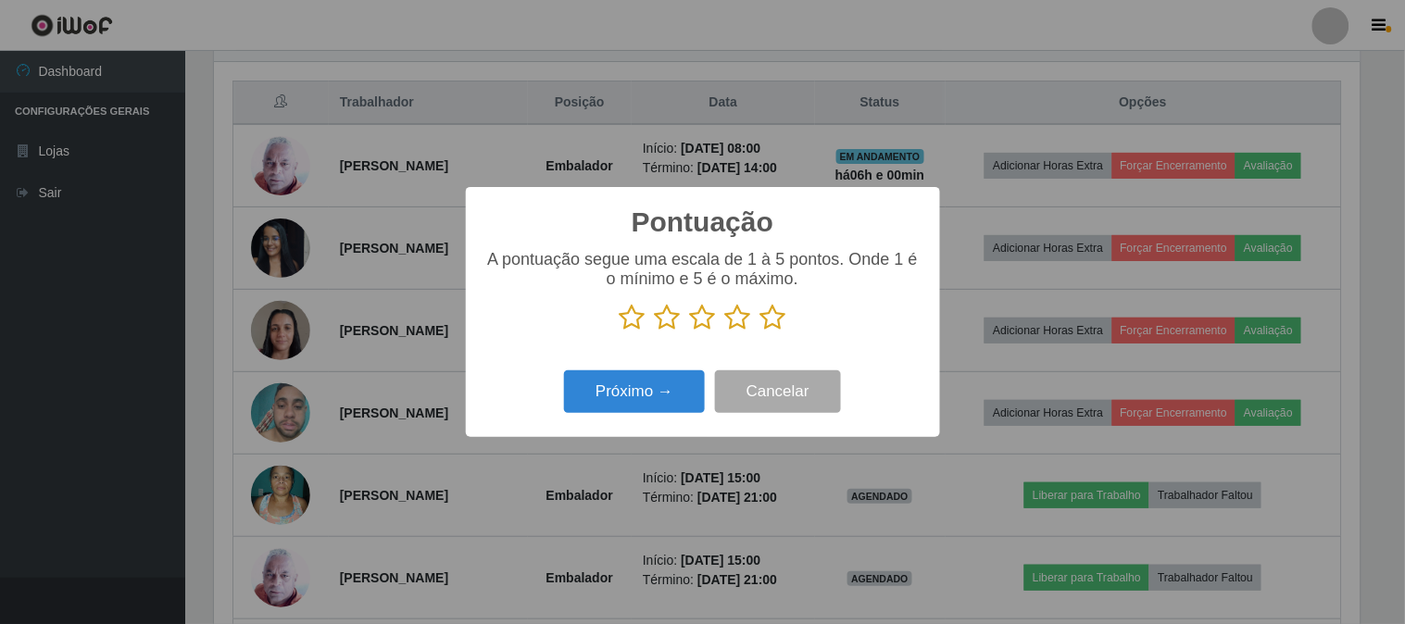
click at [771, 316] on icon at bounding box center [773, 318] width 26 height 28
click at [760, 331] on input "radio" at bounding box center [760, 331] width 0 height 0
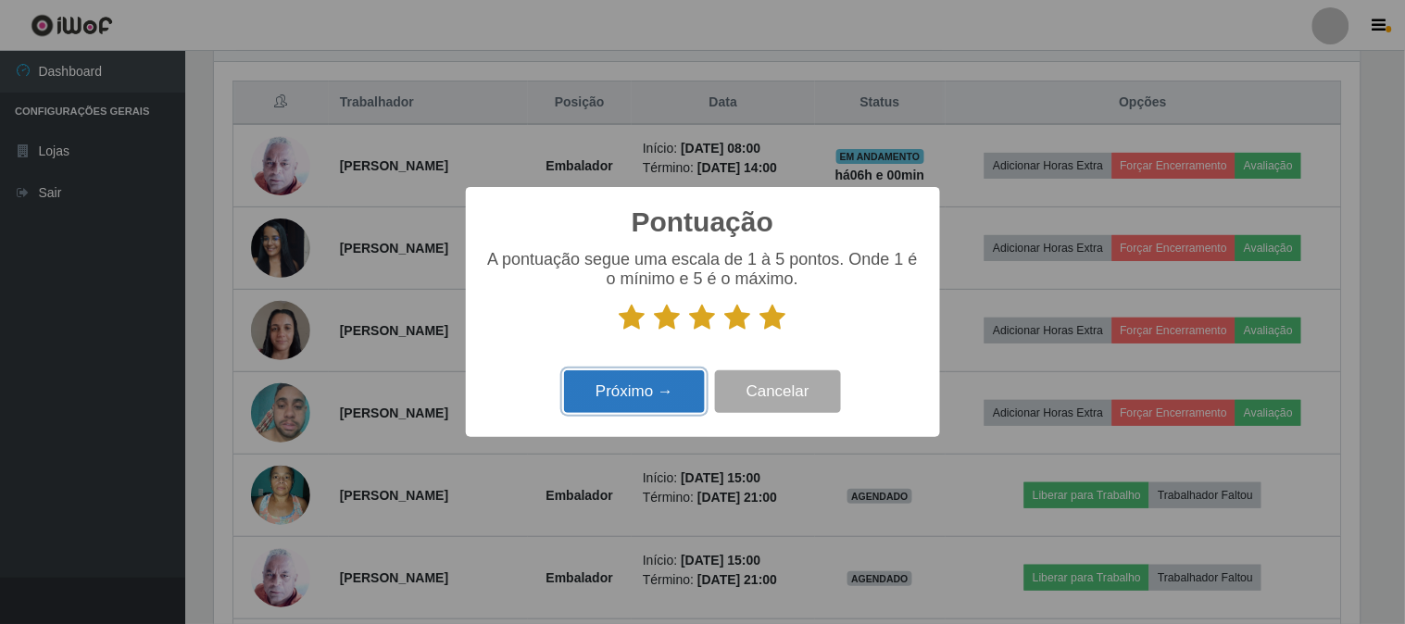
click at [603, 402] on button "Próximo →" at bounding box center [634, 392] width 141 height 44
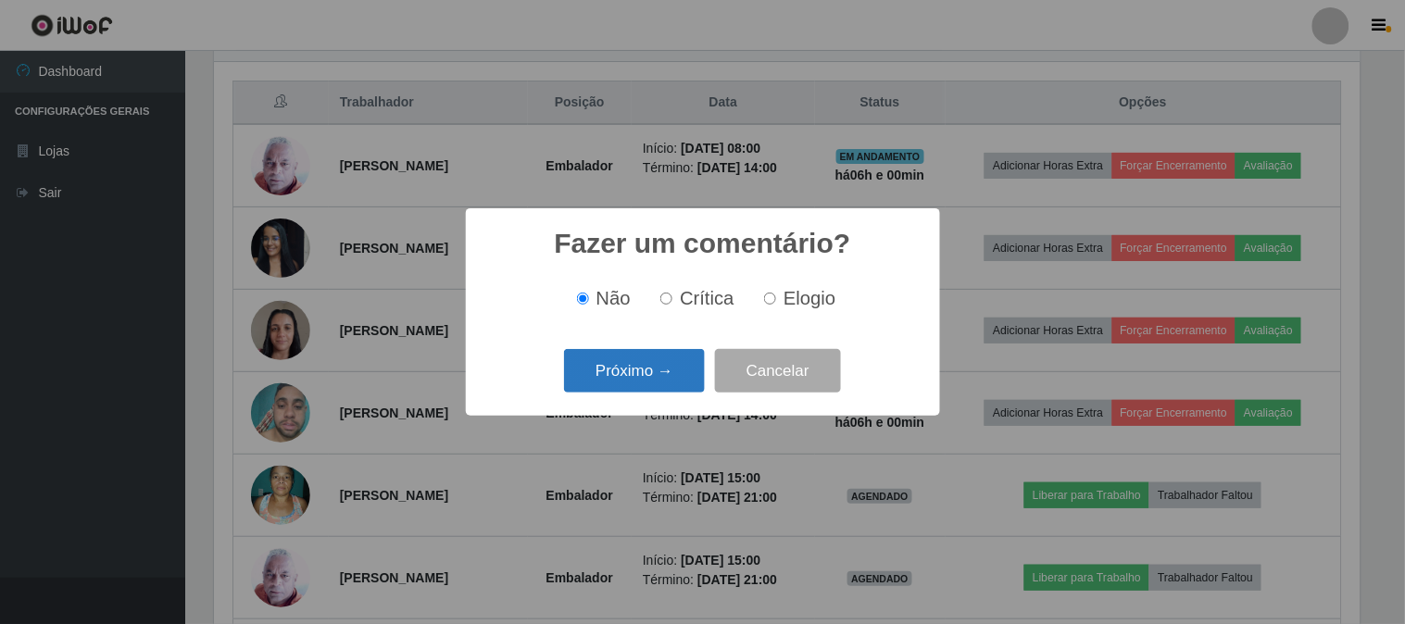
click at [614, 381] on button "Próximo →" at bounding box center [634, 371] width 141 height 44
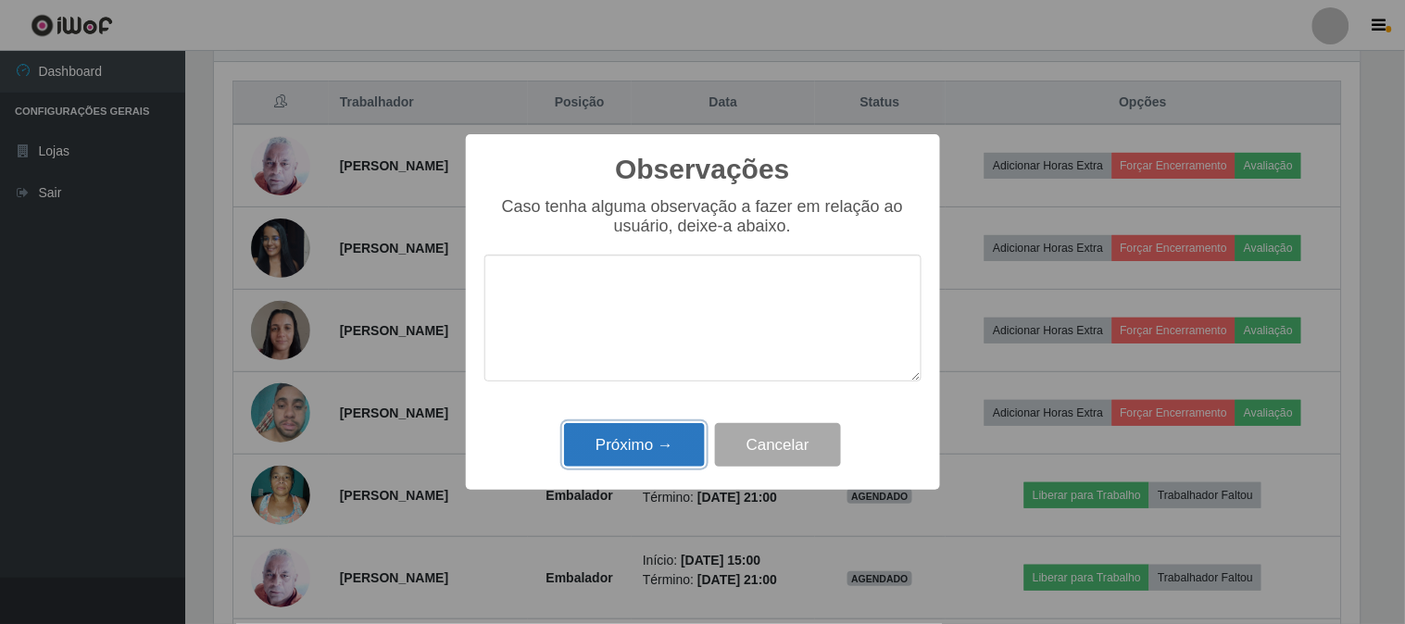
click at [660, 457] on button "Próximo →" at bounding box center [634, 445] width 141 height 44
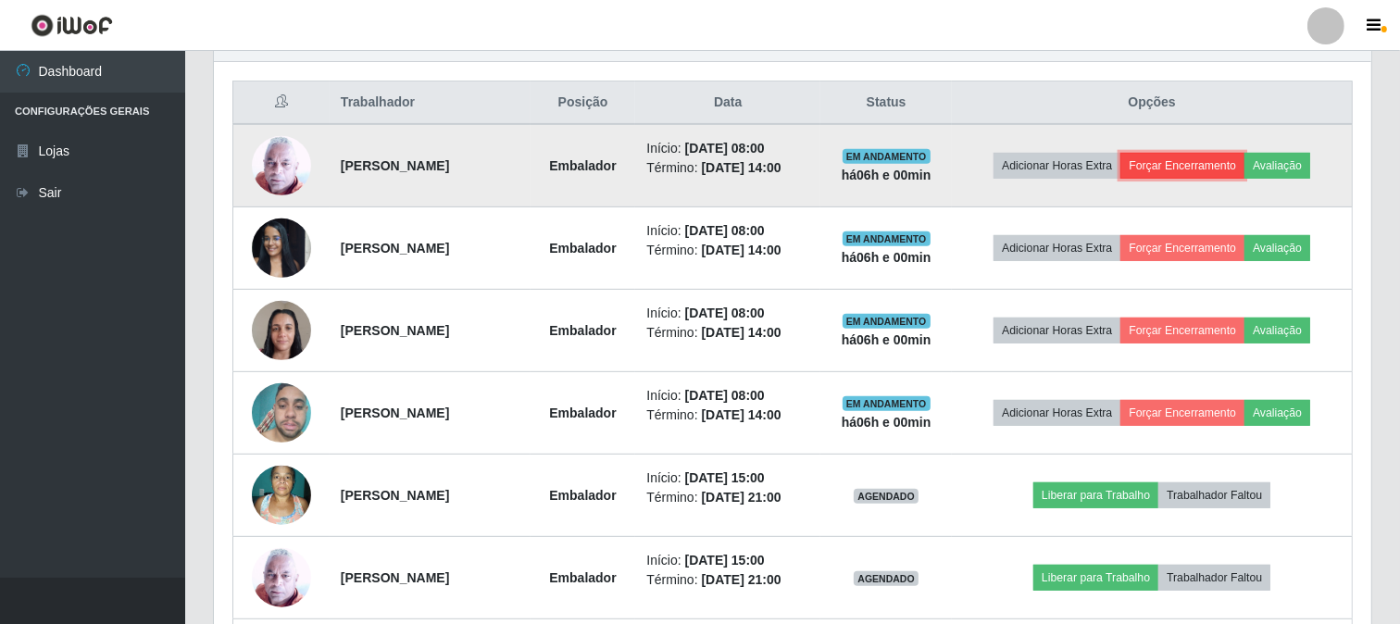
click at [1171, 158] on button "Forçar Encerramento" at bounding box center [1182, 166] width 124 height 26
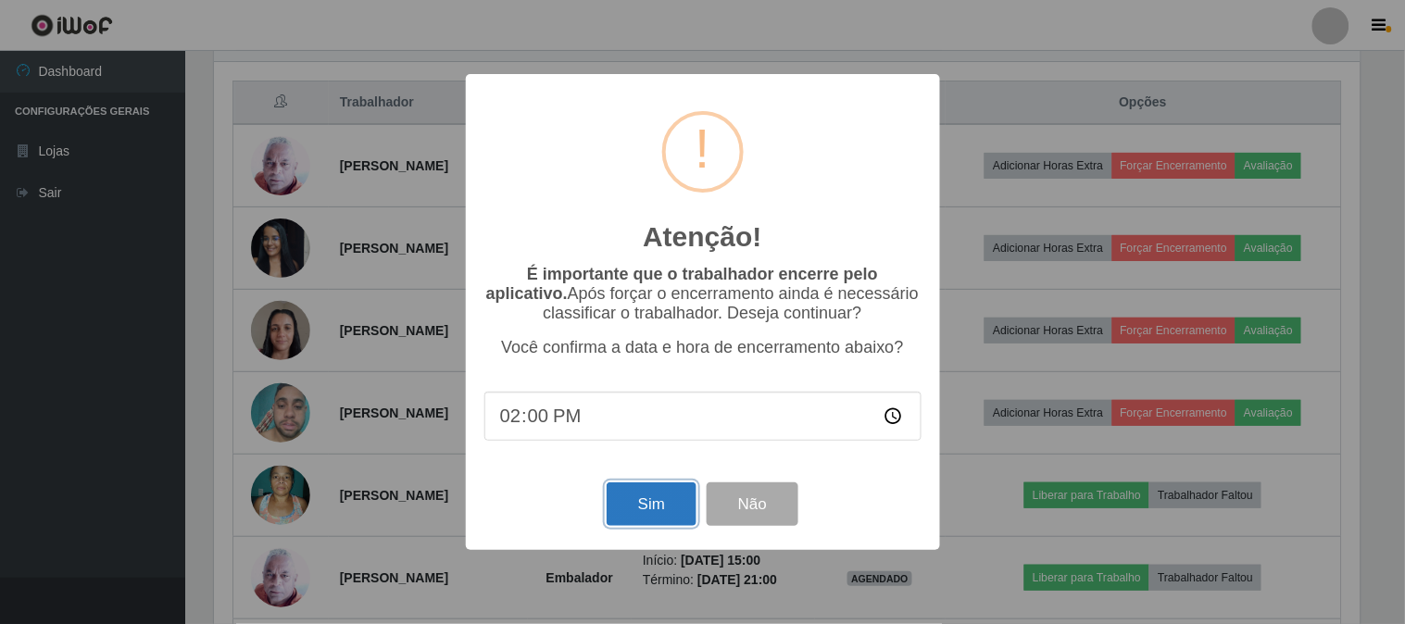
click at [652, 510] on button "Sim" at bounding box center [651, 504] width 90 height 44
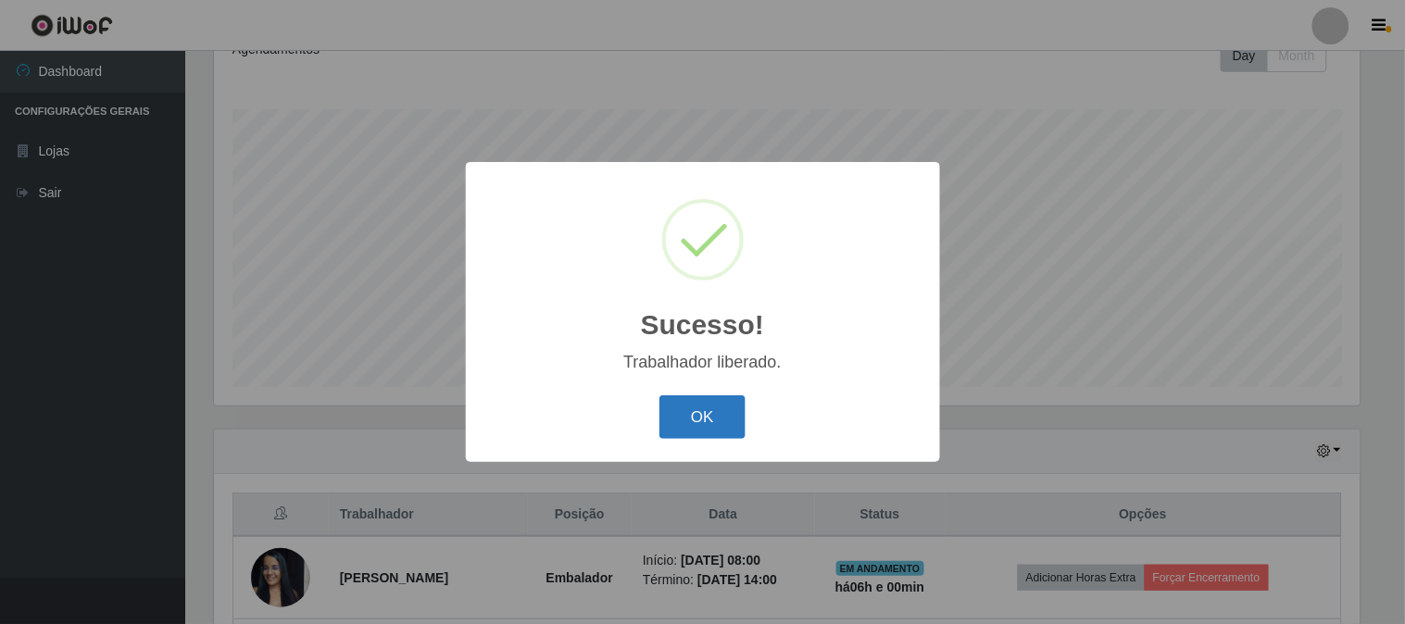
click at [722, 412] on button "OK" at bounding box center [702, 417] width 86 height 44
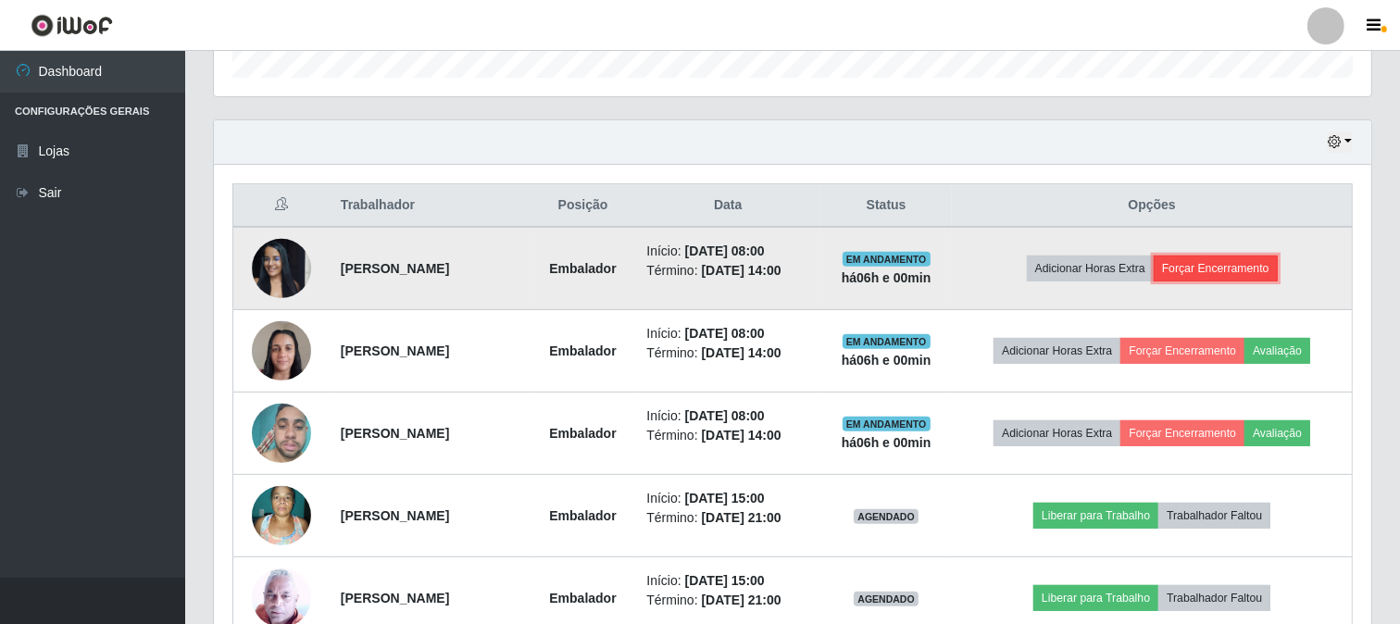
click at [1214, 257] on button "Forçar Encerramento" at bounding box center [1216, 269] width 124 height 26
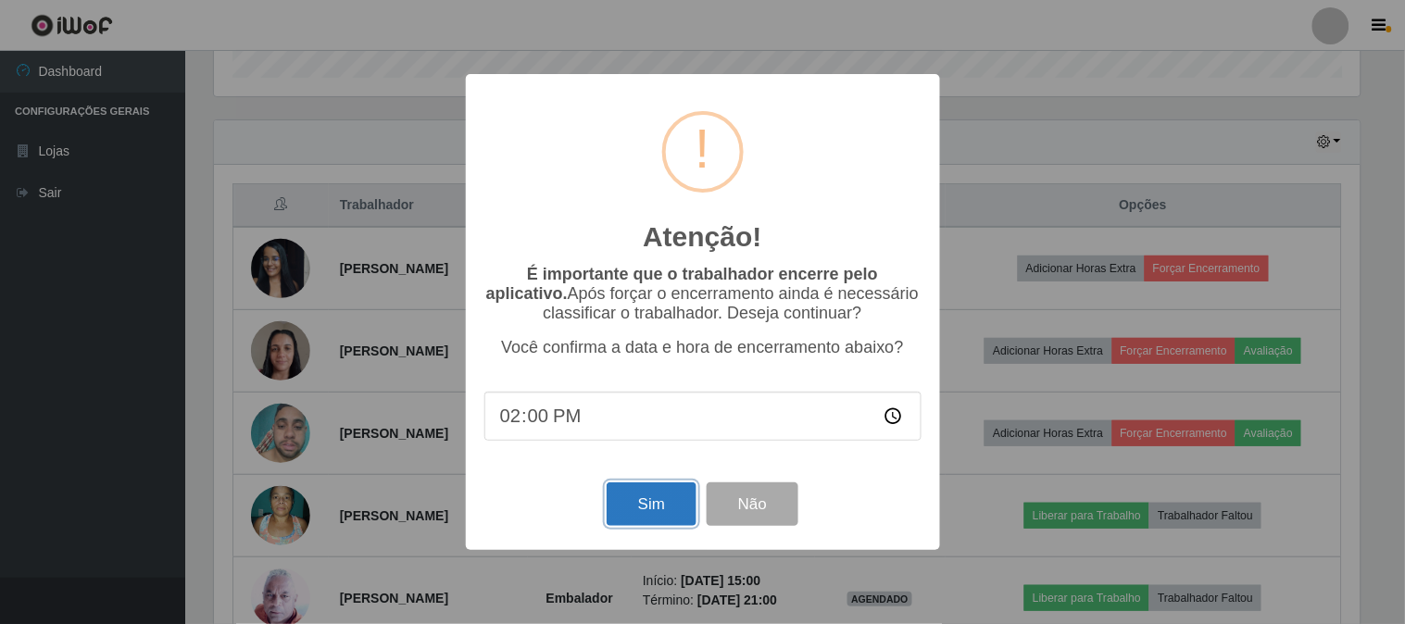
click at [646, 503] on button "Sim" at bounding box center [651, 504] width 90 height 44
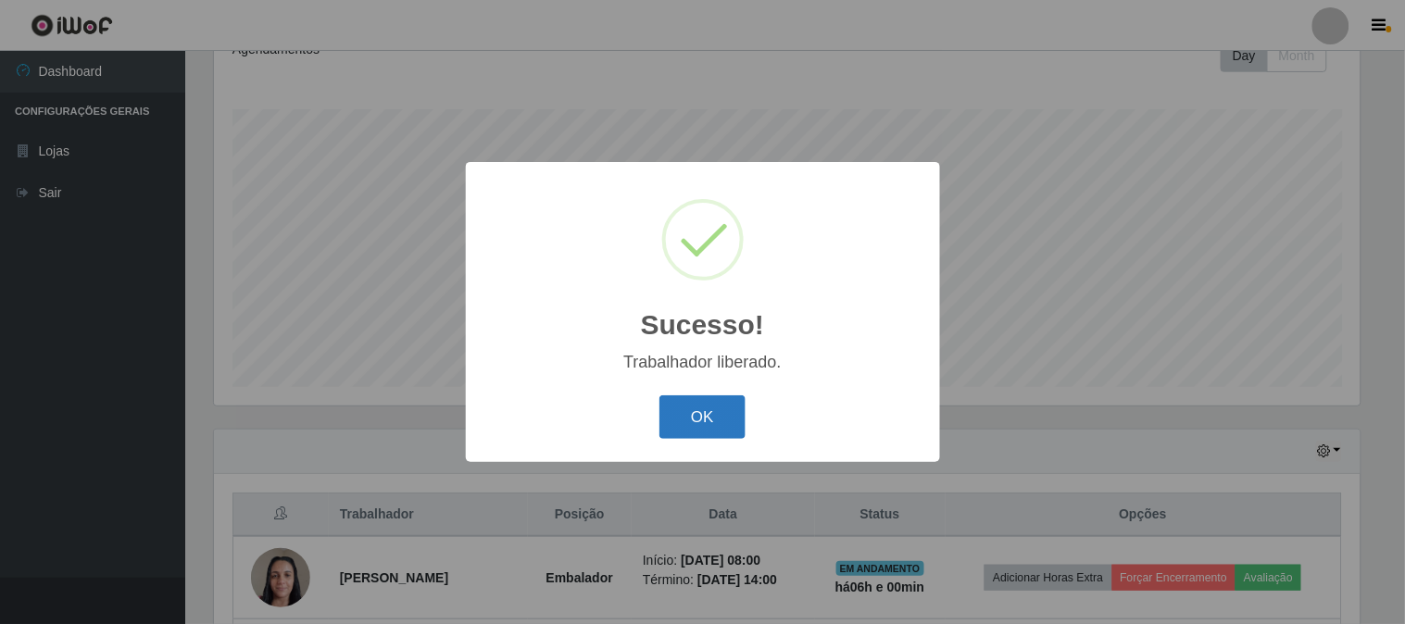
click at [697, 415] on button "OK" at bounding box center [702, 417] width 86 height 44
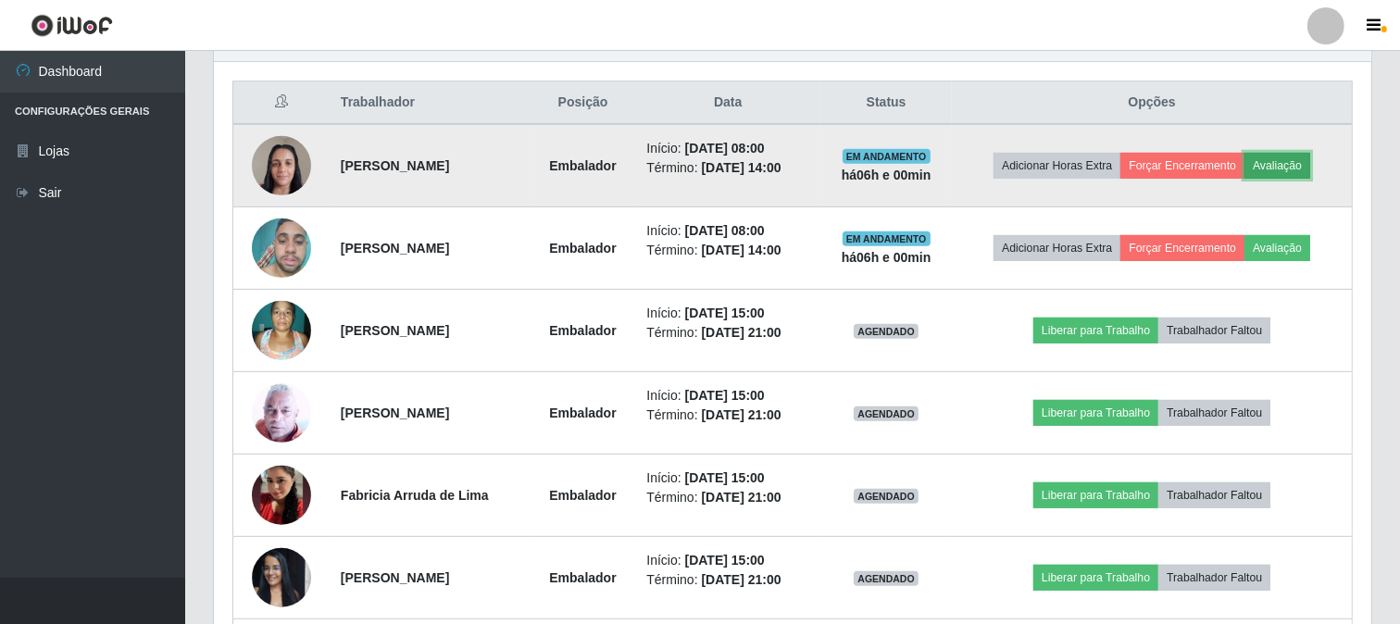
click at [1297, 162] on button "Avaliação" at bounding box center [1277, 166] width 66 height 26
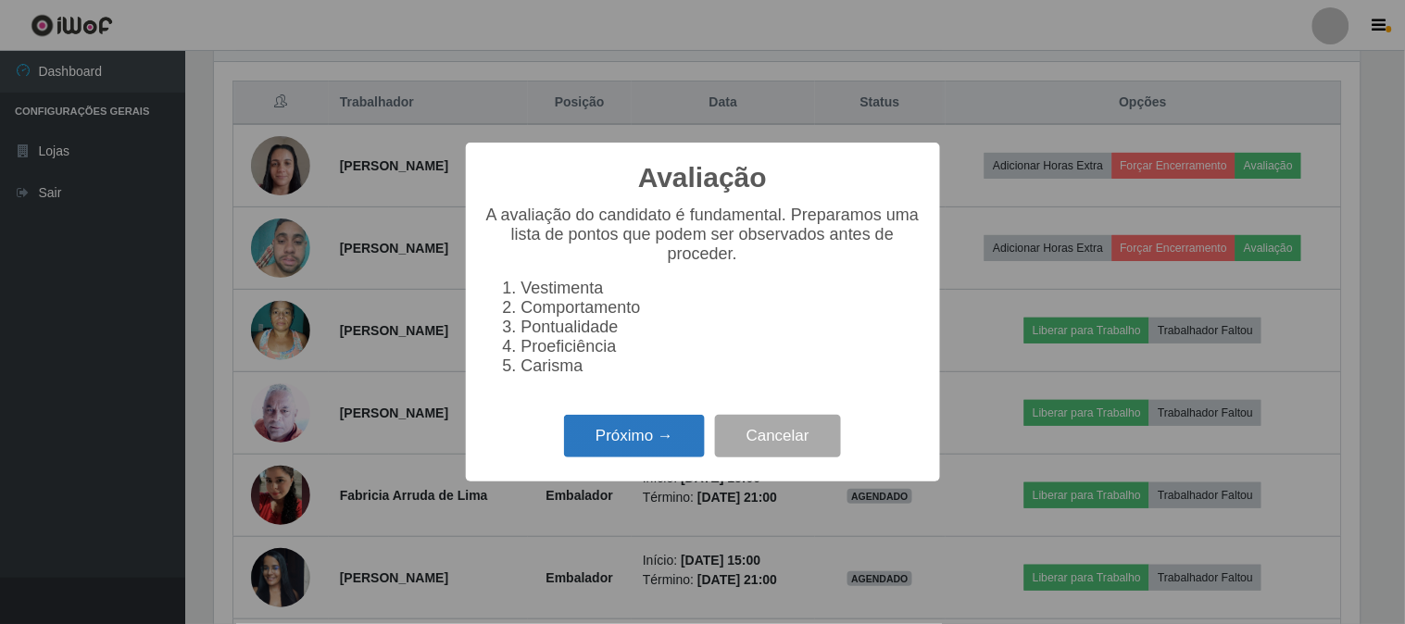
click at [628, 430] on button "Próximo →" at bounding box center [634, 437] width 141 height 44
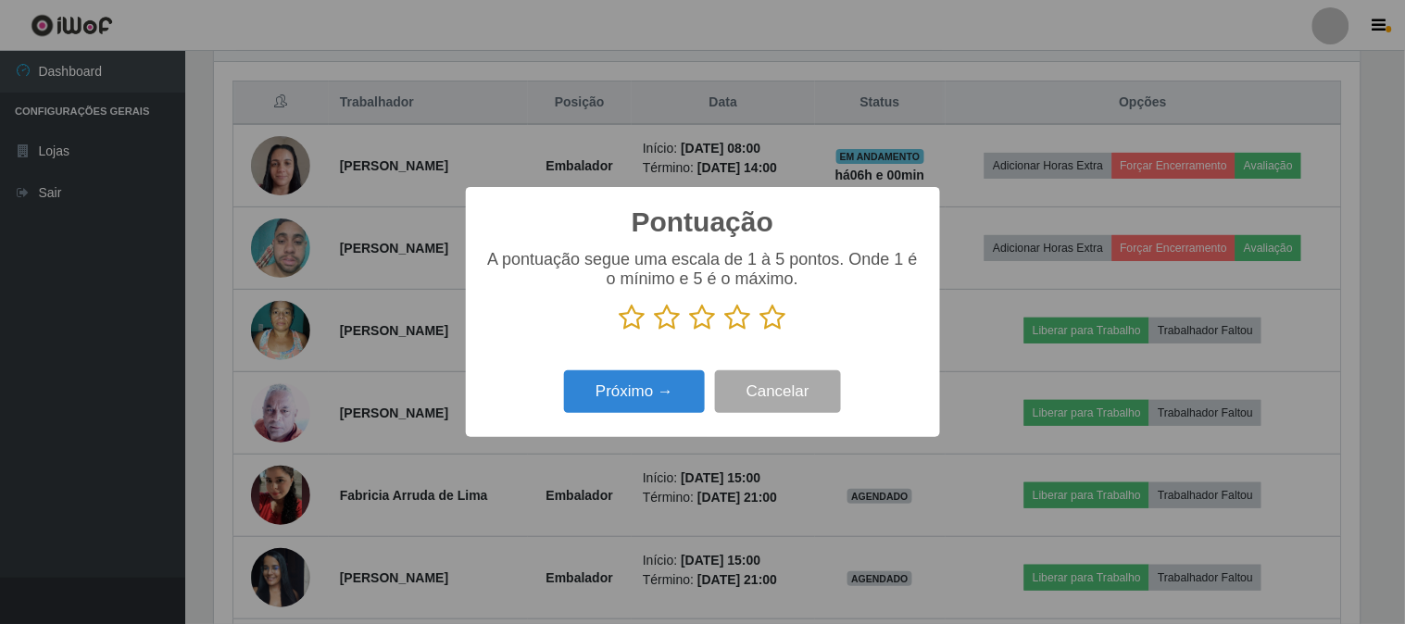
click at [775, 316] on icon at bounding box center [773, 318] width 26 height 28
click at [760, 331] on input "radio" at bounding box center [760, 331] width 0 height 0
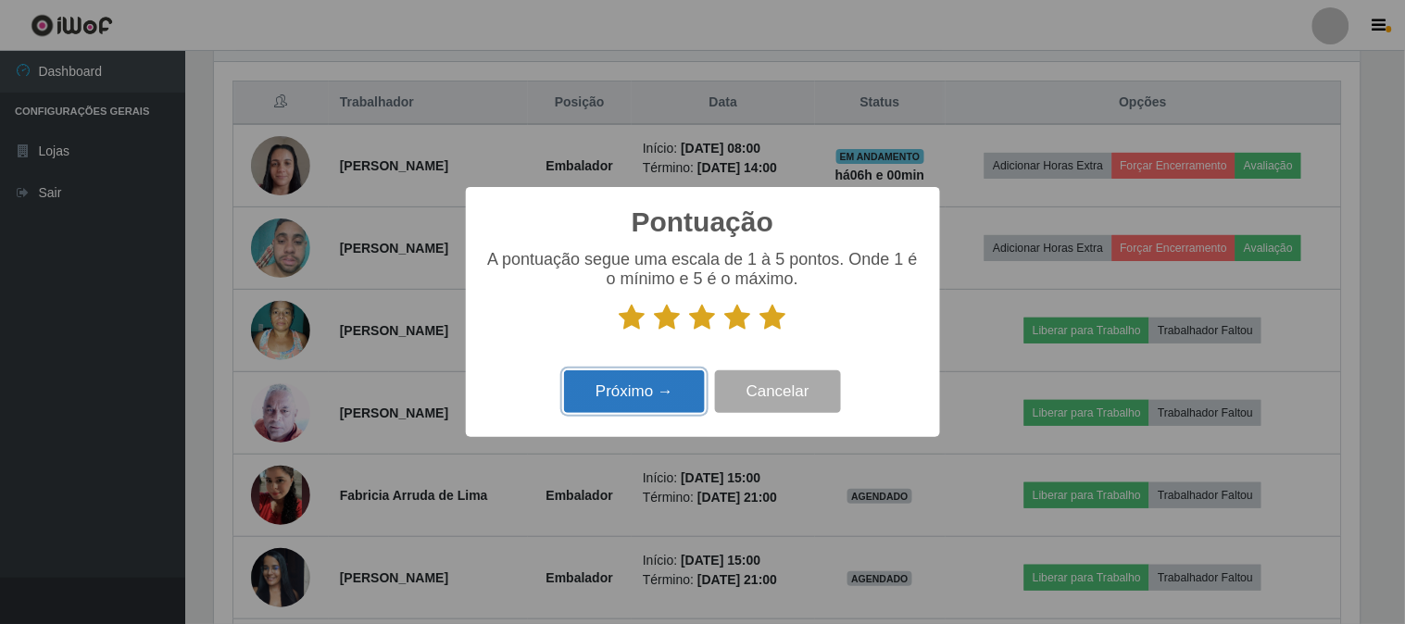
click at [632, 402] on button "Próximo →" at bounding box center [634, 392] width 141 height 44
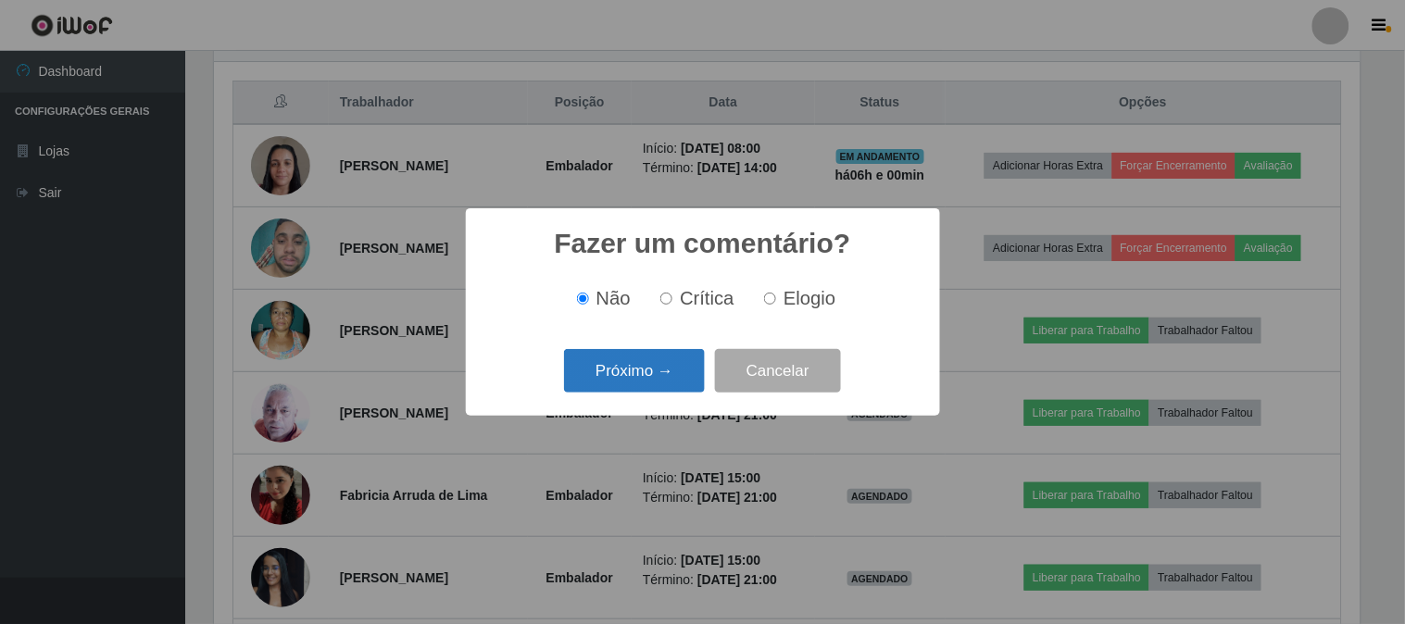
click at [665, 369] on button "Próximo →" at bounding box center [634, 371] width 141 height 44
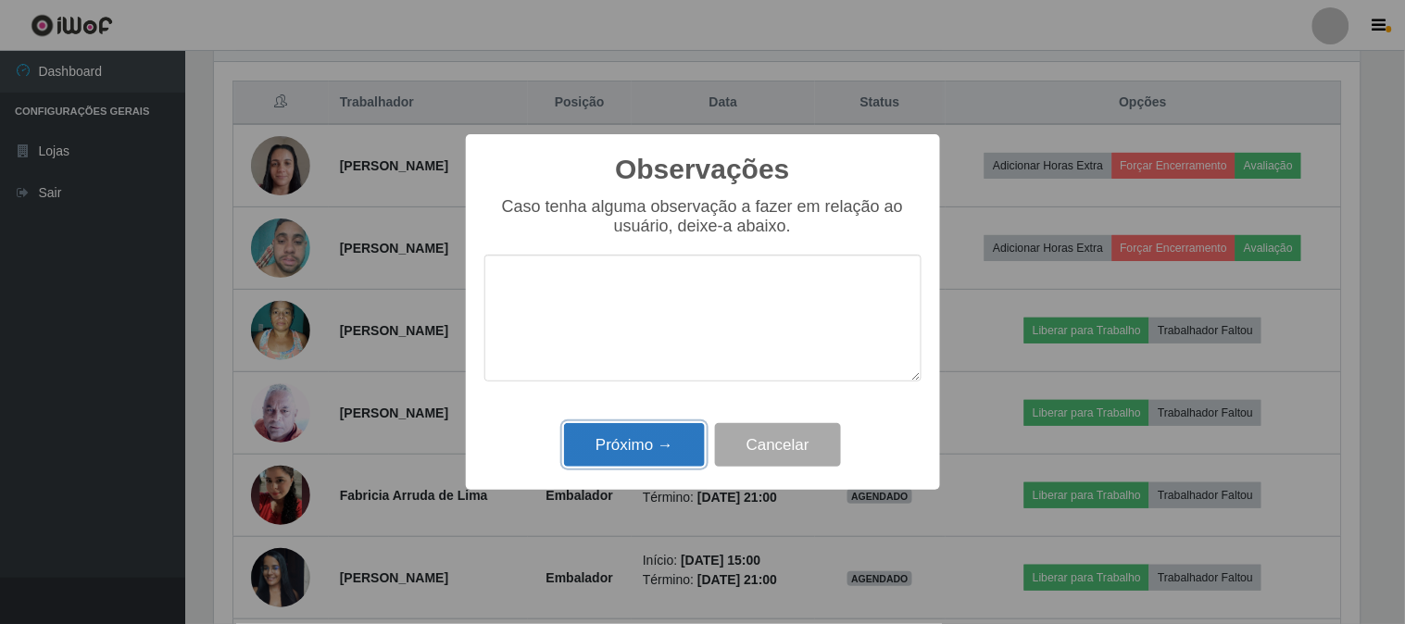
click at [653, 446] on button "Próximo →" at bounding box center [634, 445] width 141 height 44
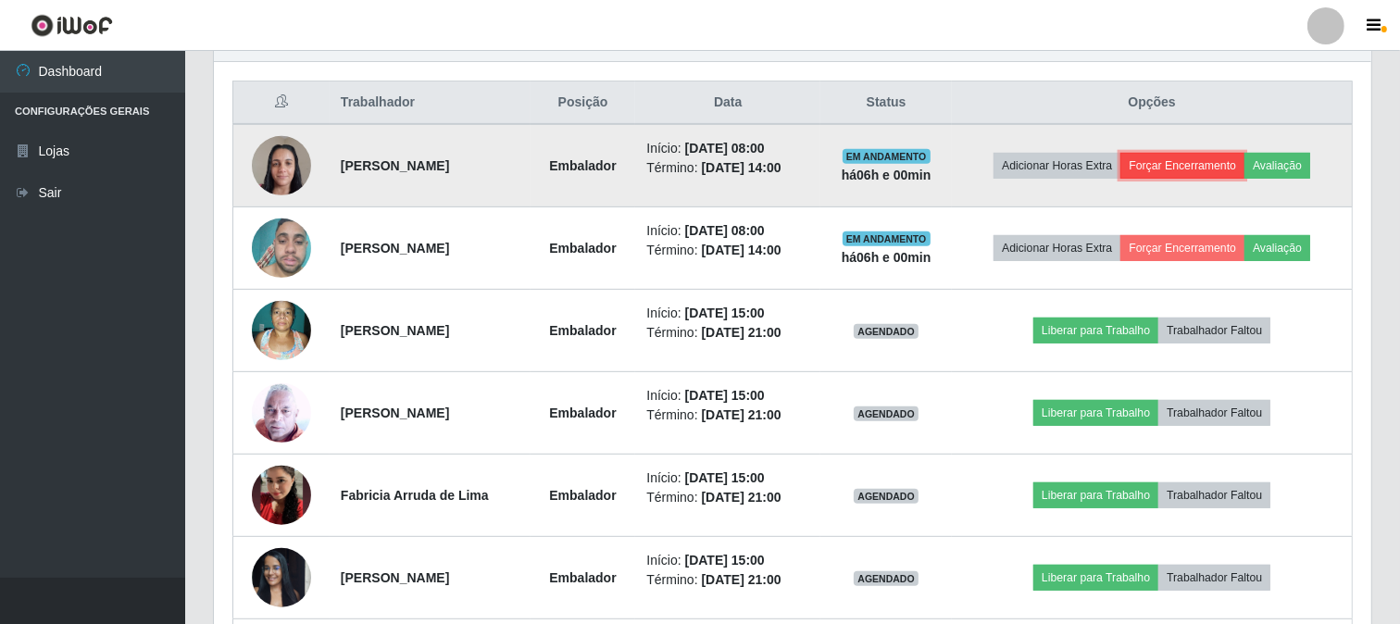
click at [1196, 161] on button "Forçar Encerramento" at bounding box center [1182, 166] width 124 height 26
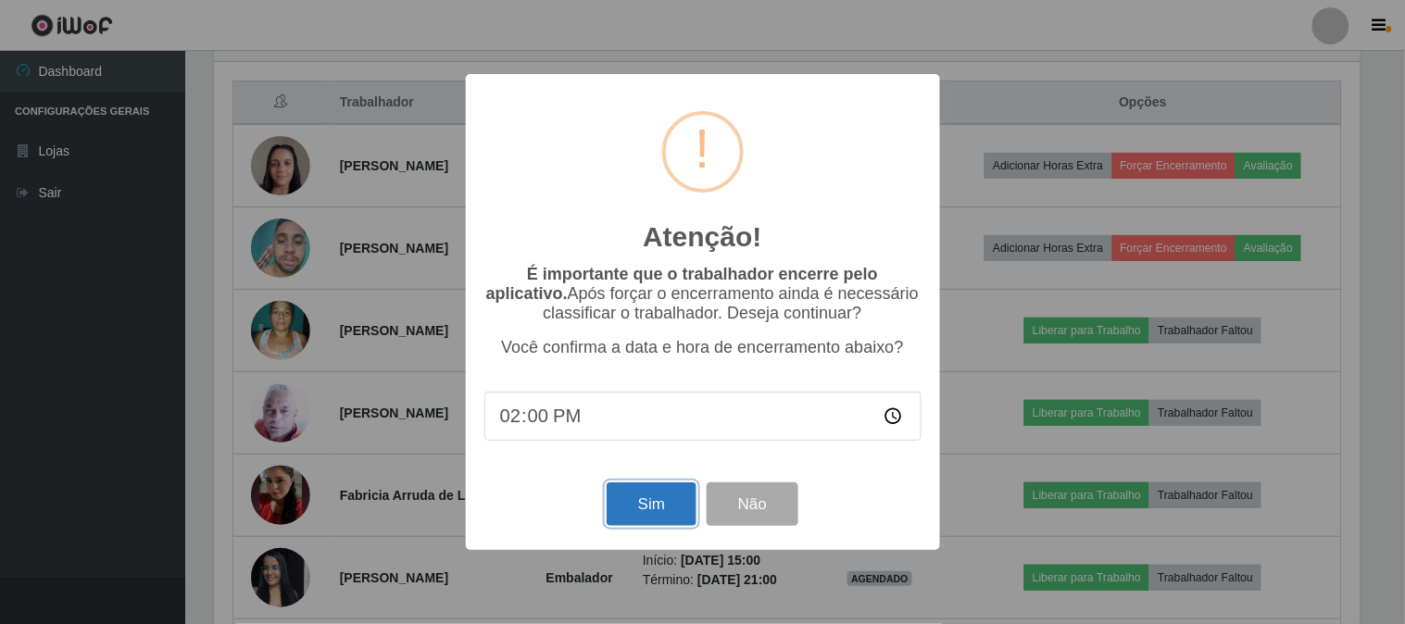
click at [649, 507] on button "Sim" at bounding box center [651, 504] width 90 height 44
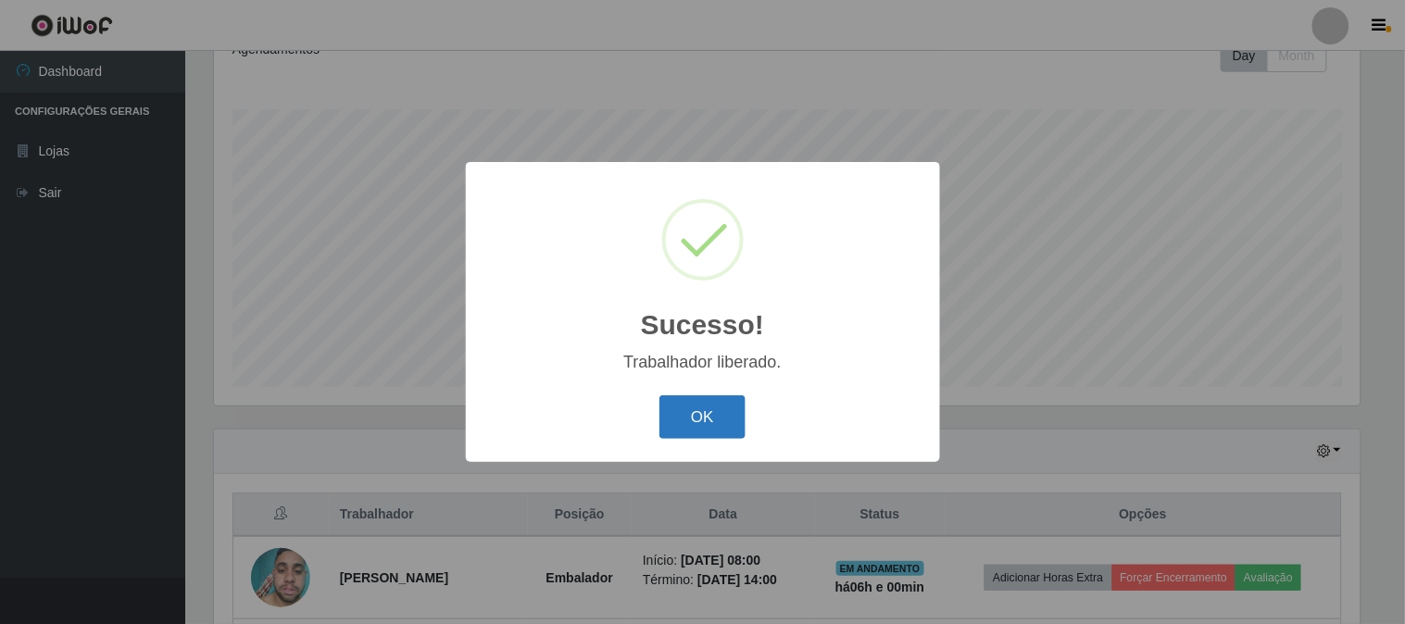
click at [717, 422] on button "OK" at bounding box center [702, 417] width 86 height 44
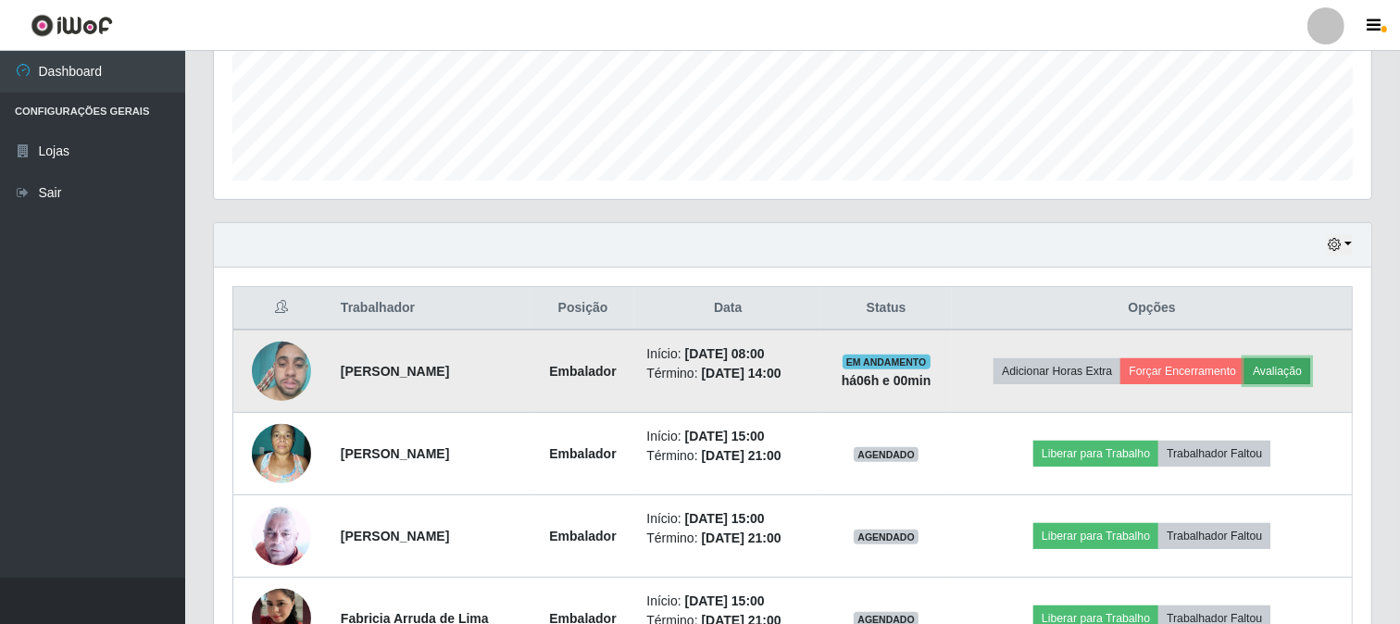
click at [1306, 377] on button "Avaliação" at bounding box center [1277, 371] width 66 height 26
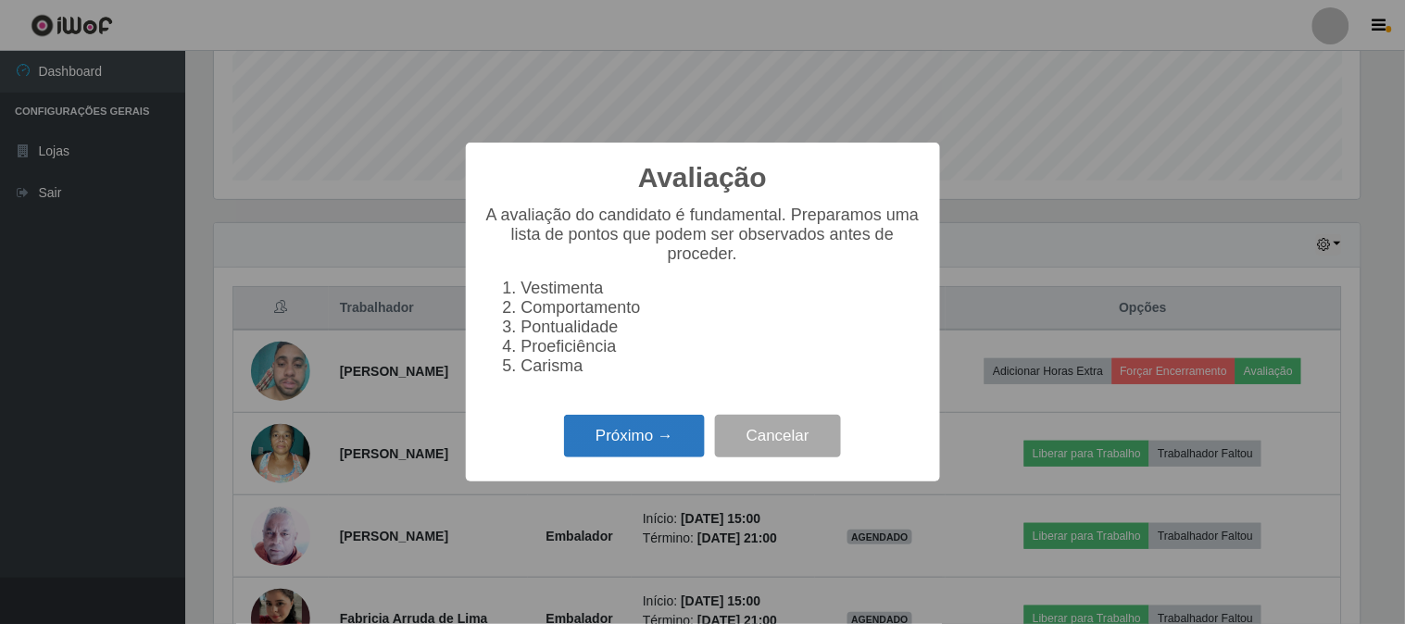
click at [617, 428] on button "Próximo →" at bounding box center [634, 437] width 141 height 44
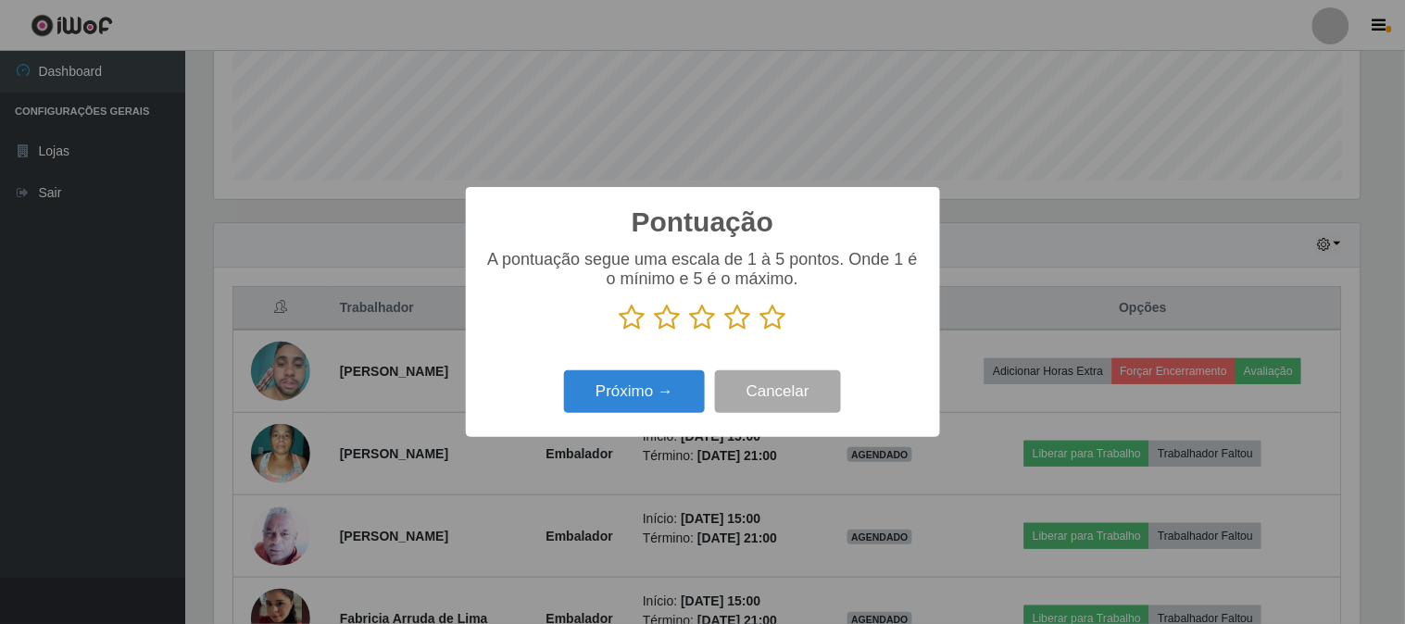
click at [763, 317] on icon at bounding box center [773, 318] width 26 height 28
click at [760, 331] on input "radio" at bounding box center [760, 331] width 0 height 0
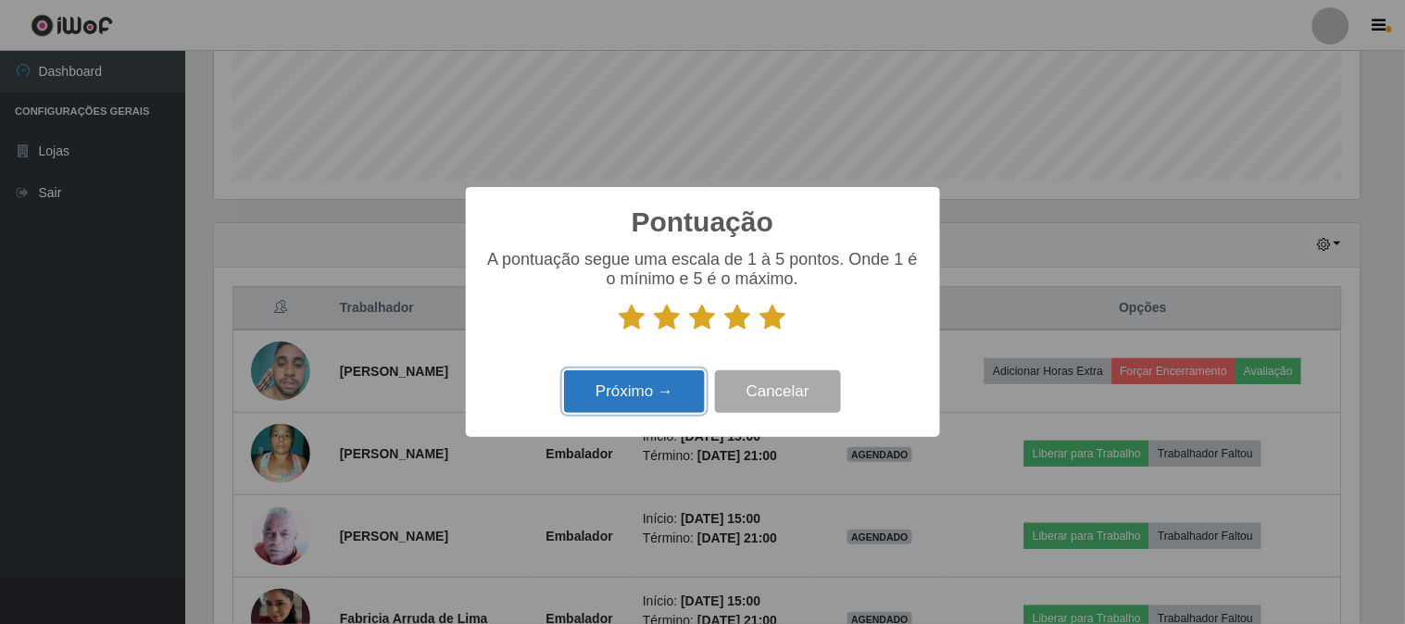
click at [662, 399] on button "Próximo →" at bounding box center [634, 392] width 141 height 44
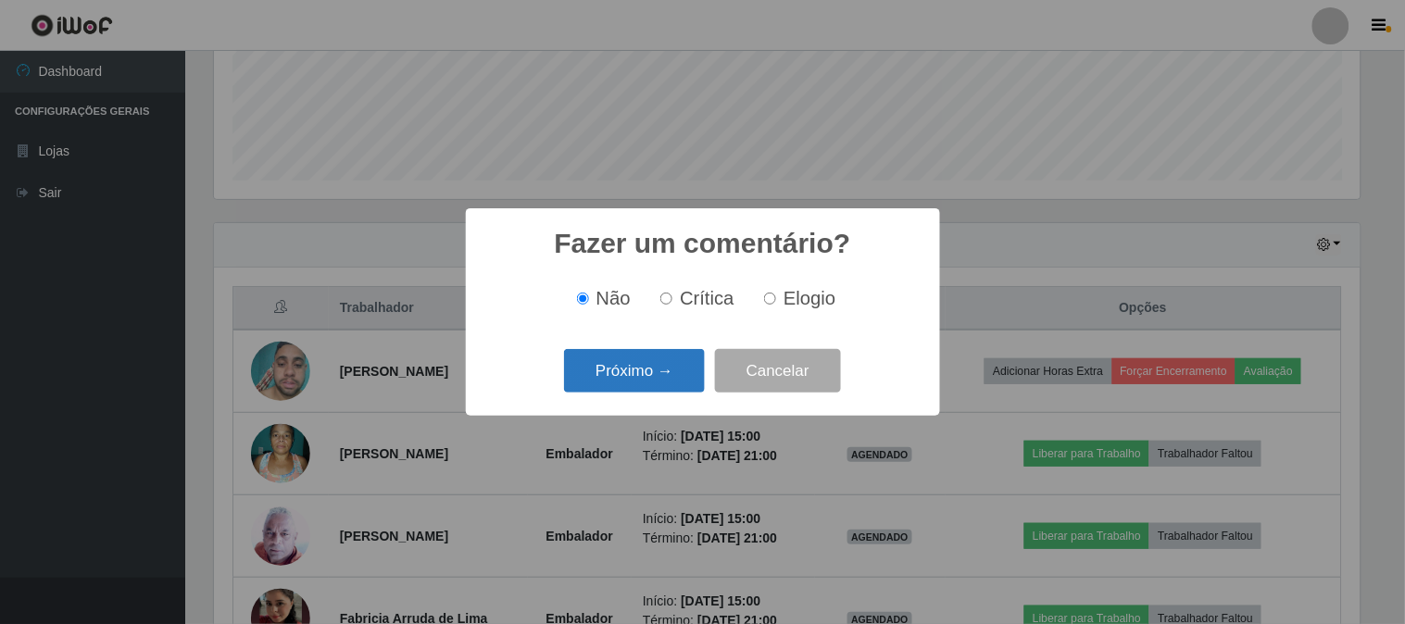
click at [671, 370] on button "Próximo →" at bounding box center [634, 371] width 141 height 44
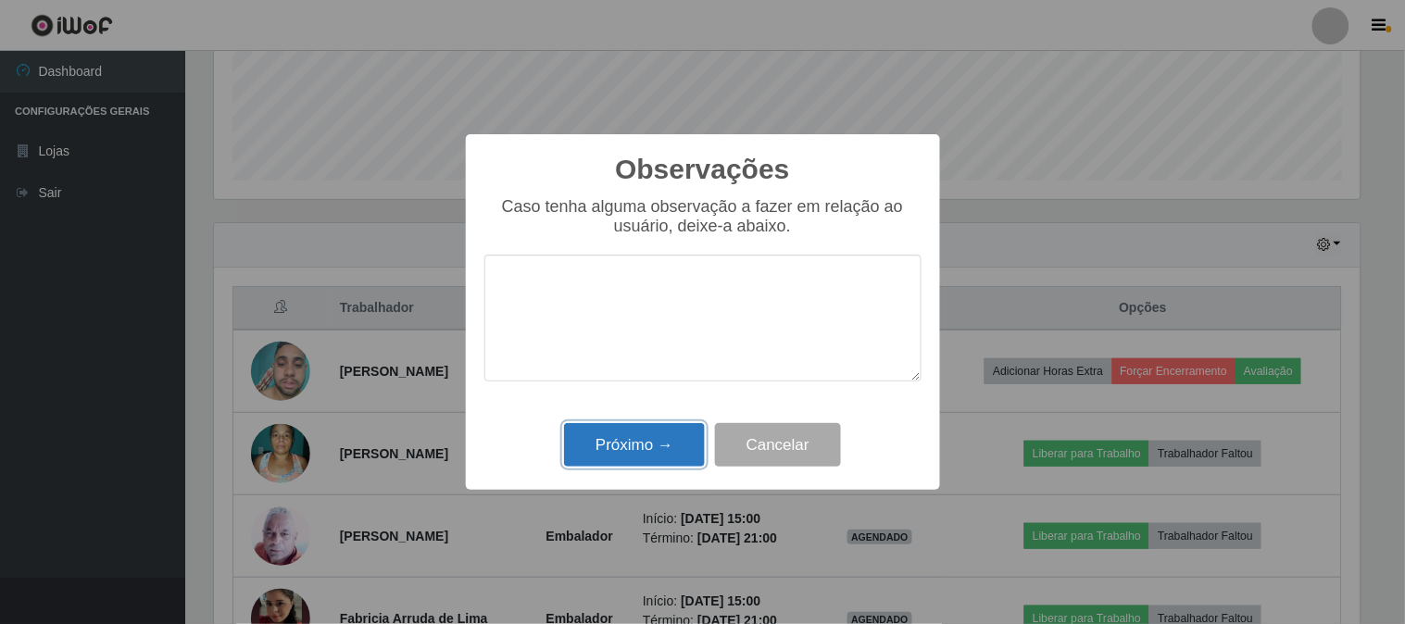
click at [650, 441] on button "Próximo →" at bounding box center [634, 445] width 141 height 44
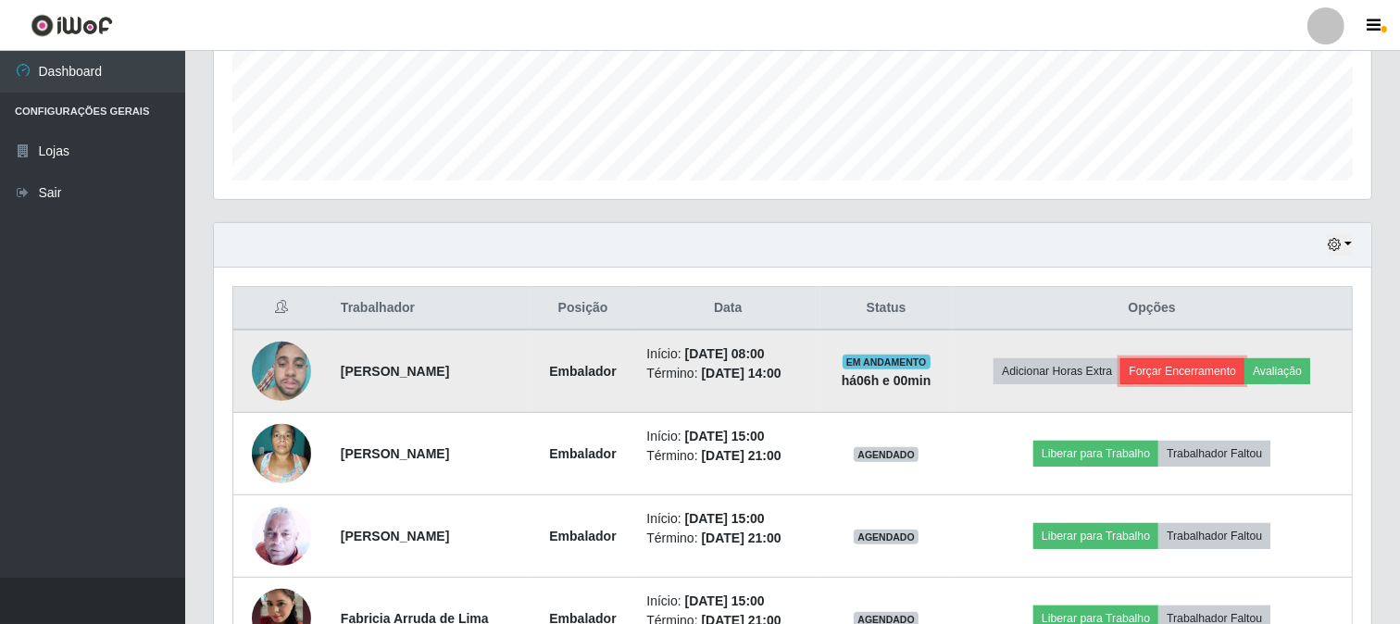
click at [1192, 372] on button "Forçar Encerramento" at bounding box center [1182, 371] width 124 height 26
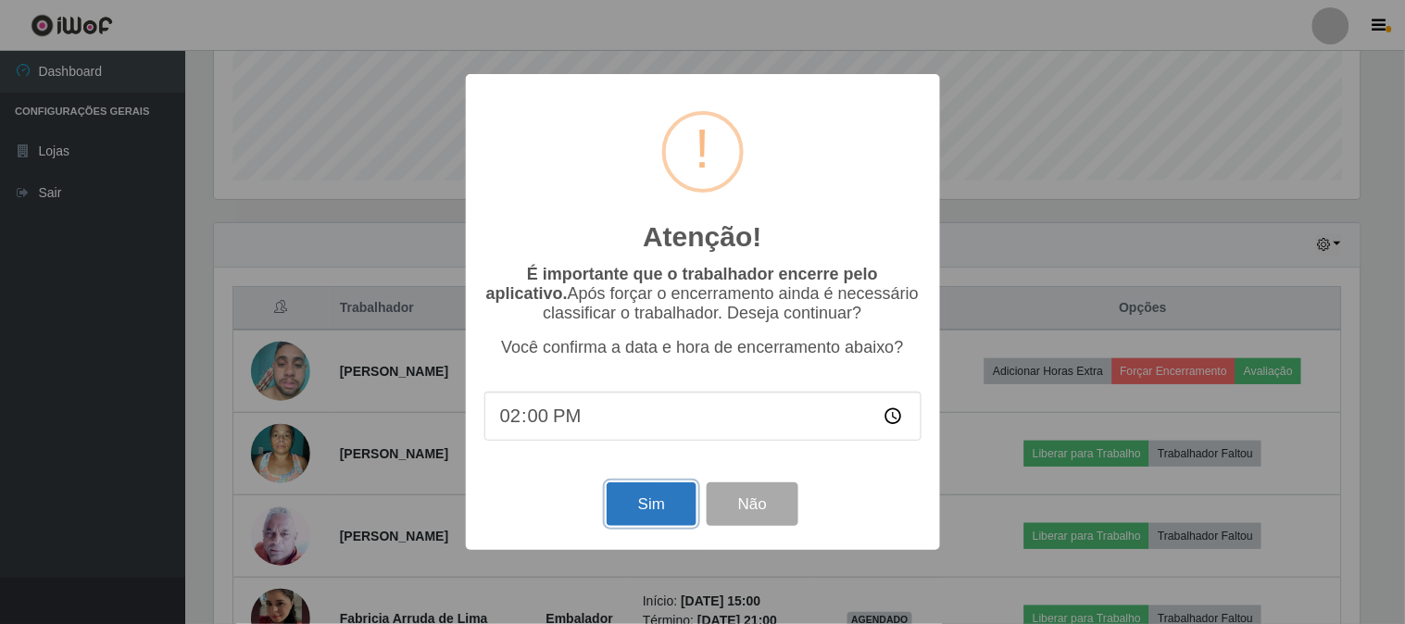
click at [634, 505] on button "Sim" at bounding box center [651, 504] width 90 height 44
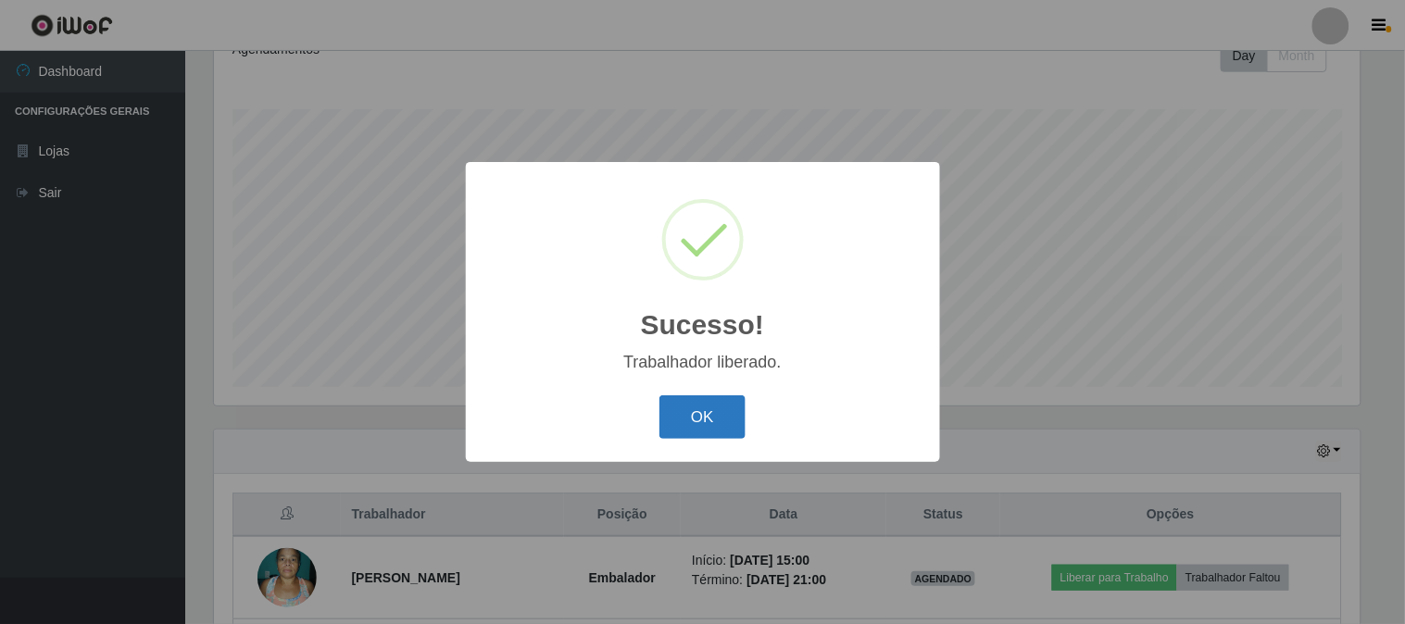
click at [710, 414] on button "OK" at bounding box center [702, 417] width 86 height 44
